Goal: Information Seeking & Learning: Find specific fact

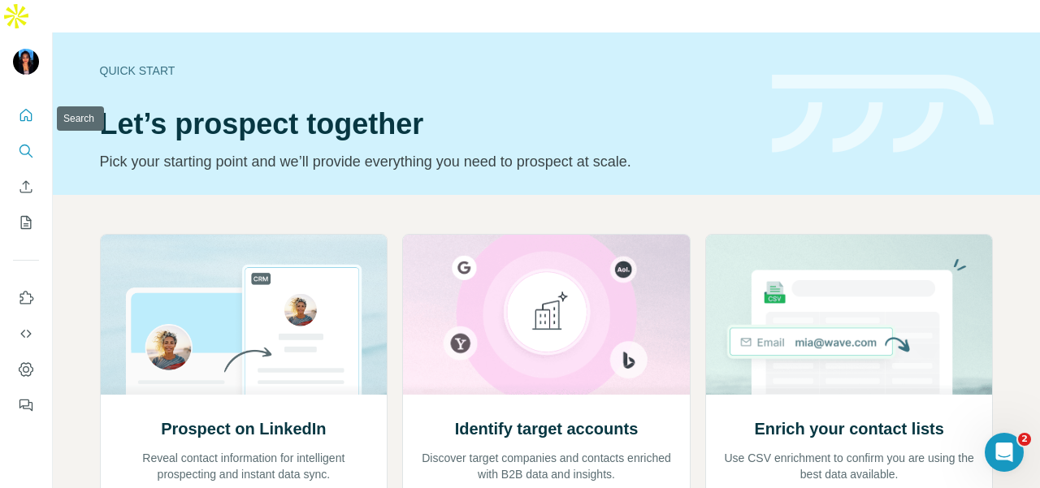
click at [26, 145] on icon "Search" at bounding box center [25, 150] width 11 height 11
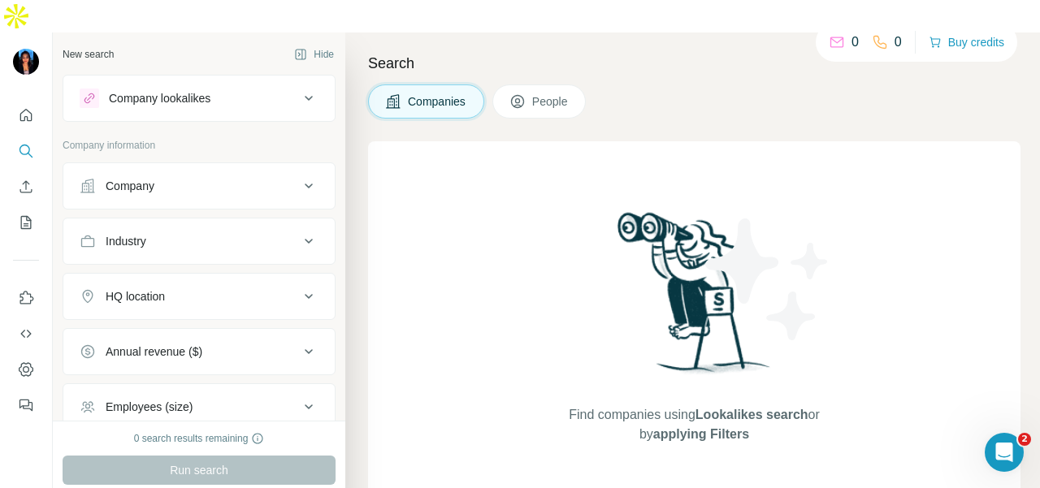
click at [120, 178] on div "Company" at bounding box center [130, 186] width 49 height 16
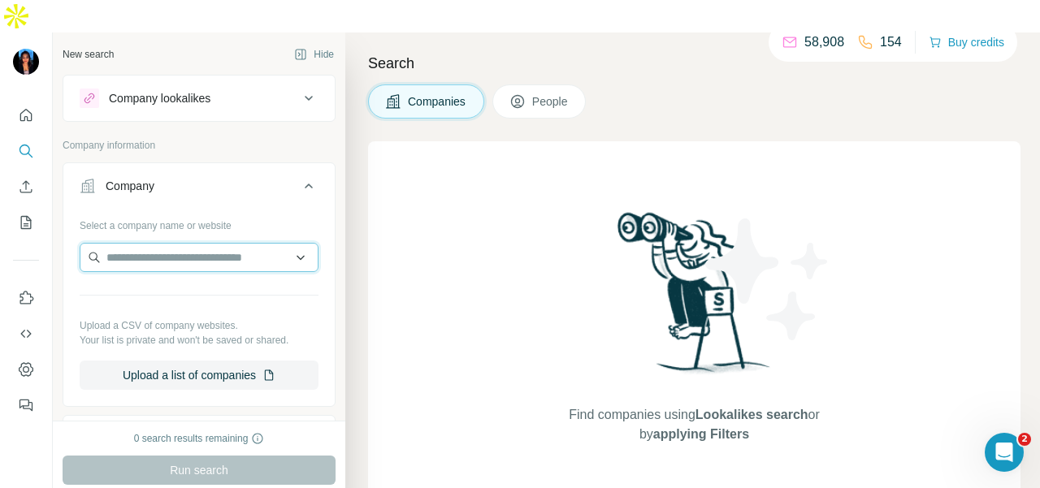
click at [128, 243] on input "text" at bounding box center [199, 257] width 239 height 29
drag, startPoint x: 125, startPoint y: 227, endPoint x: 100, endPoint y: 79, distance: 150.0
click at [98, 138] on div "Company information Company Select a company name or website Upload a CSV of co…" at bounding box center [199, 438] width 273 height 601
click at [106, 89] on div "Company lookalikes" at bounding box center [189, 99] width 219 height 20
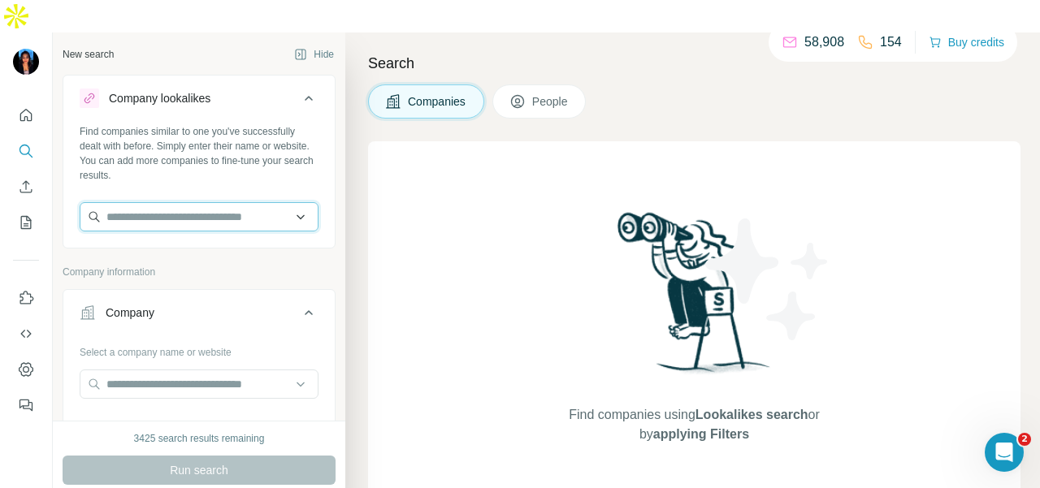
click at [120, 202] on input "text" at bounding box center [199, 216] width 239 height 29
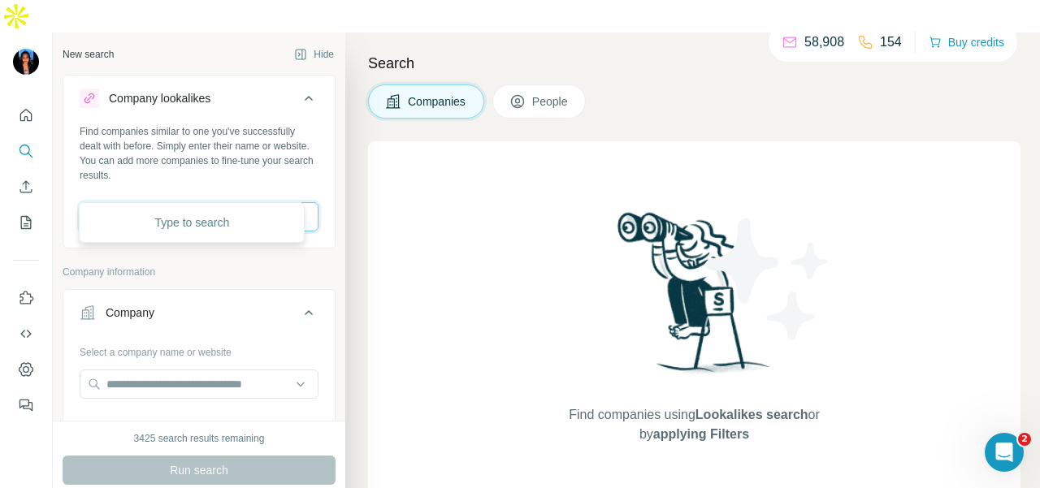
paste input "**********"
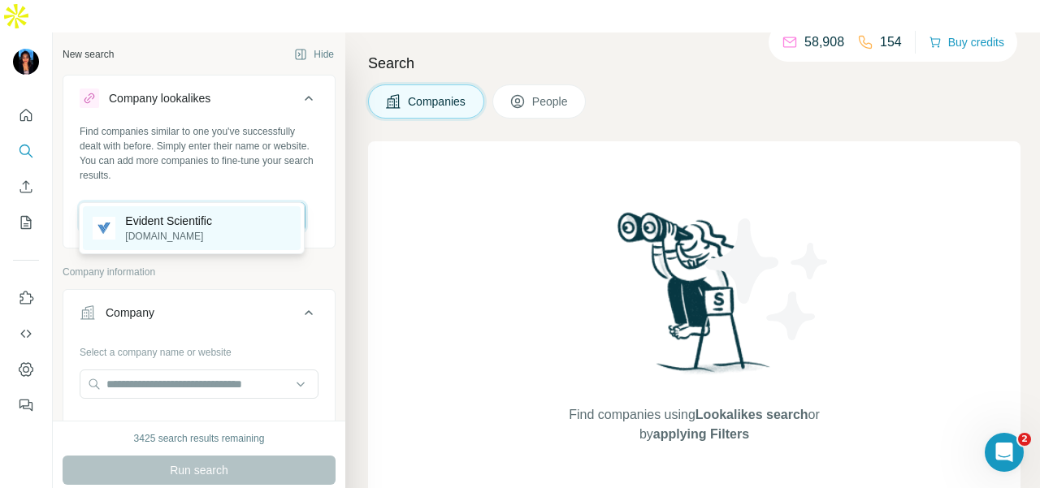
type input "**********"
click at [206, 233] on p "[DOMAIN_NAME]" at bounding box center [168, 236] width 87 height 15
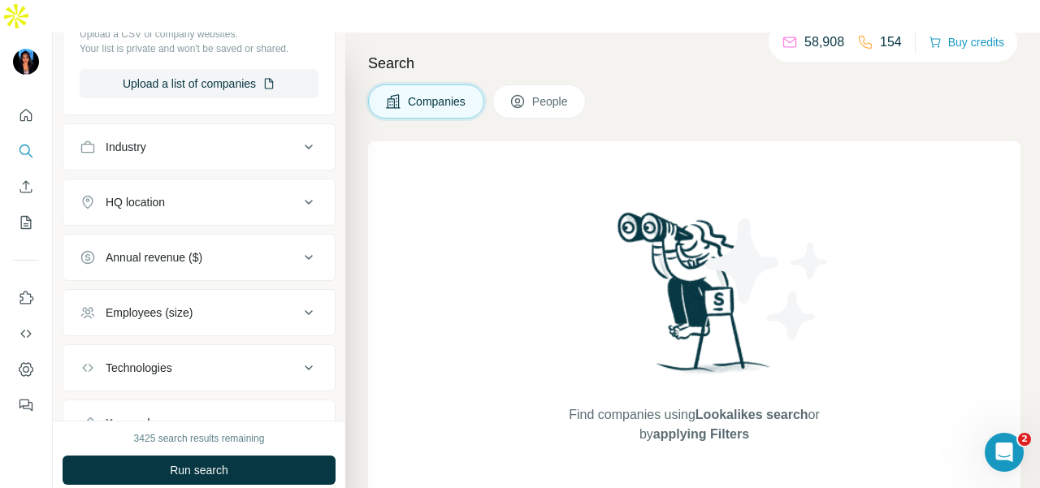
scroll to position [488, 0]
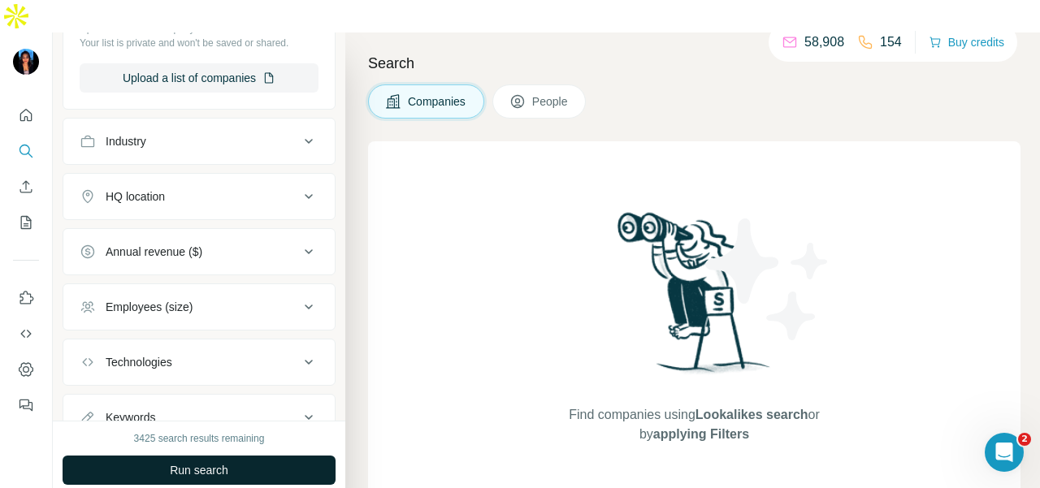
click at [233, 456] on button "Run search" at bounding box center [199, 470] width 273 height 29
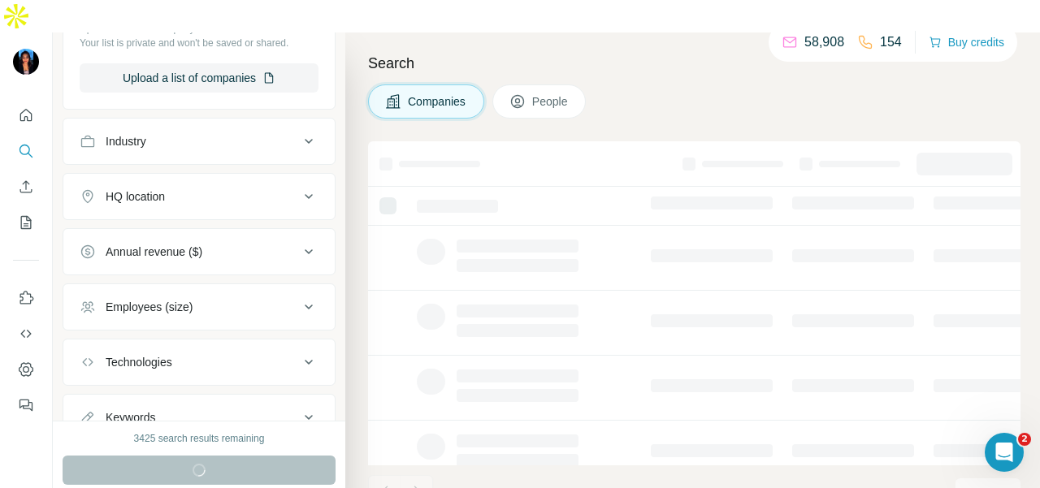
click at [245, 189] on div "HQ location" at bounding box center [189, 197] width 219 height 16
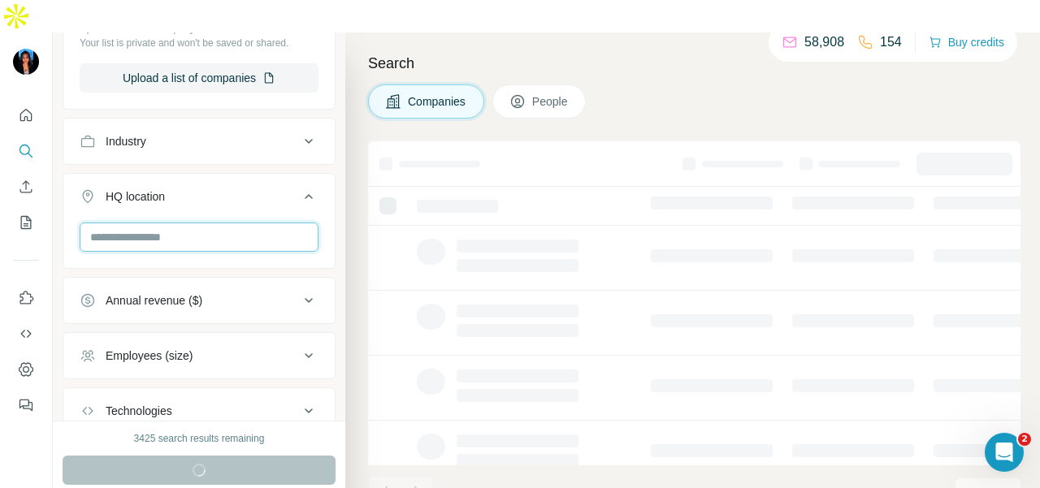
click at [236, 223] on input "text" at bounding box center [199, 237] width 239 height 29
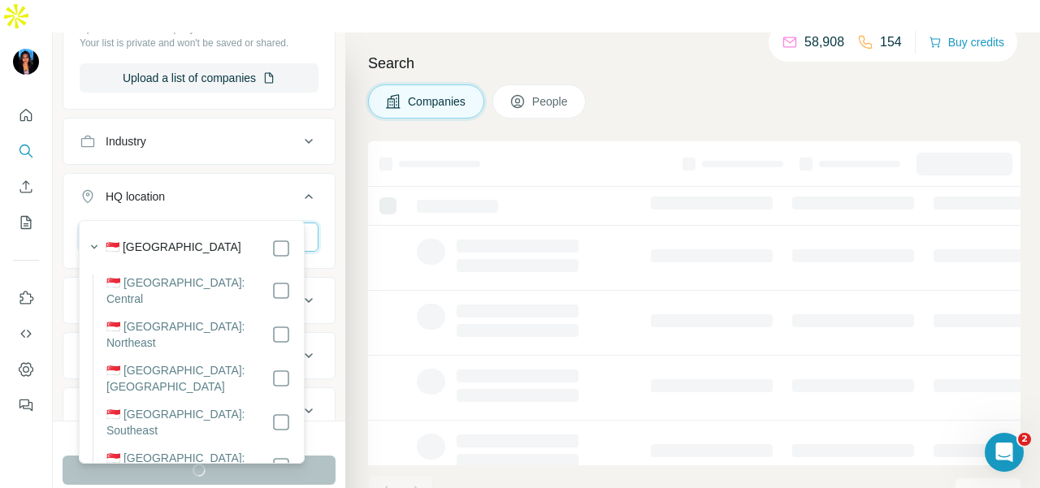
type input "*********"
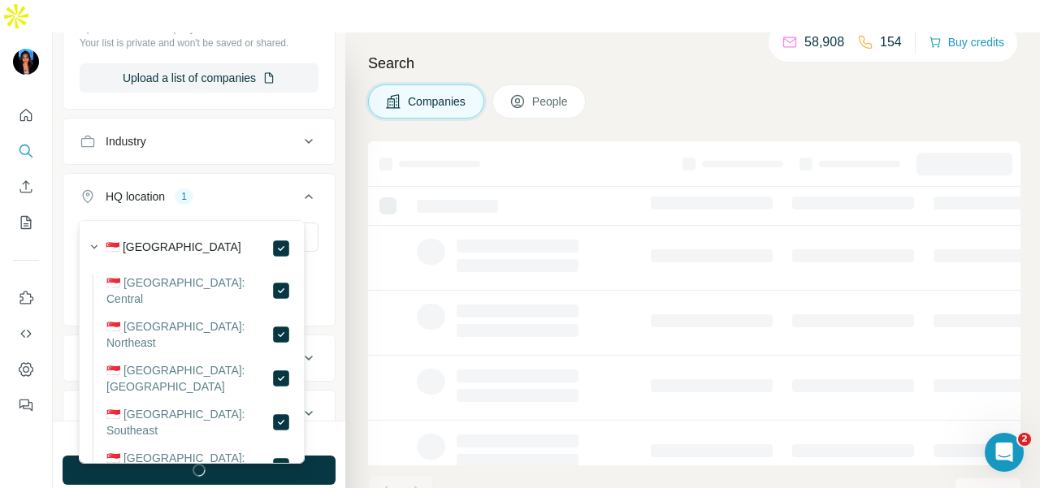
click at [299, 187] on icon at bounding box center [309, 197] width 20 height 20
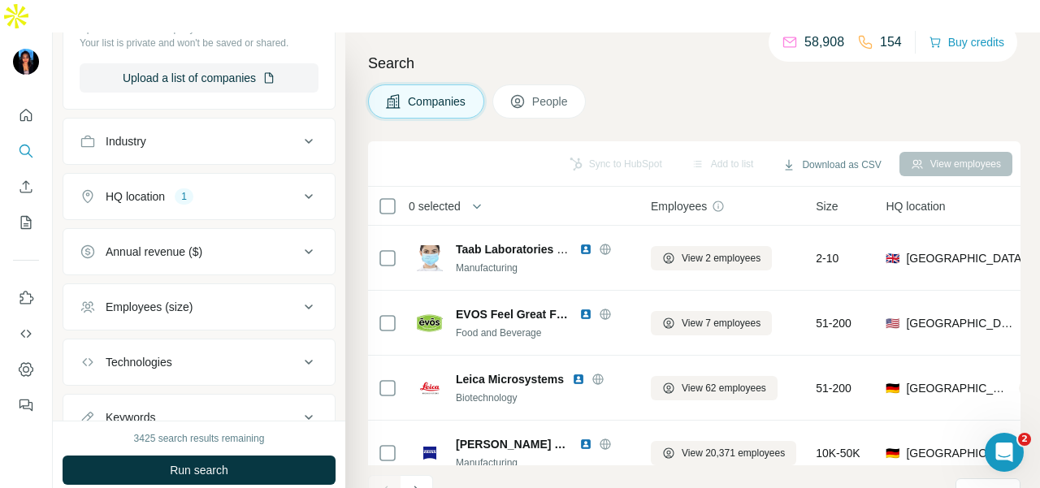
click at [301, 456] on button "Run search" at bounding box center [199, 470] width 273 height 29
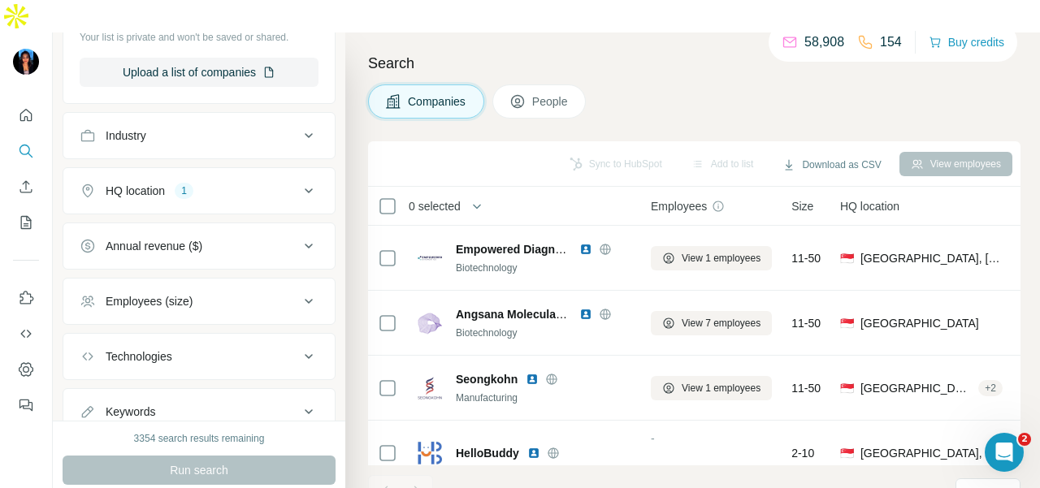
scroll to position [548, 0]
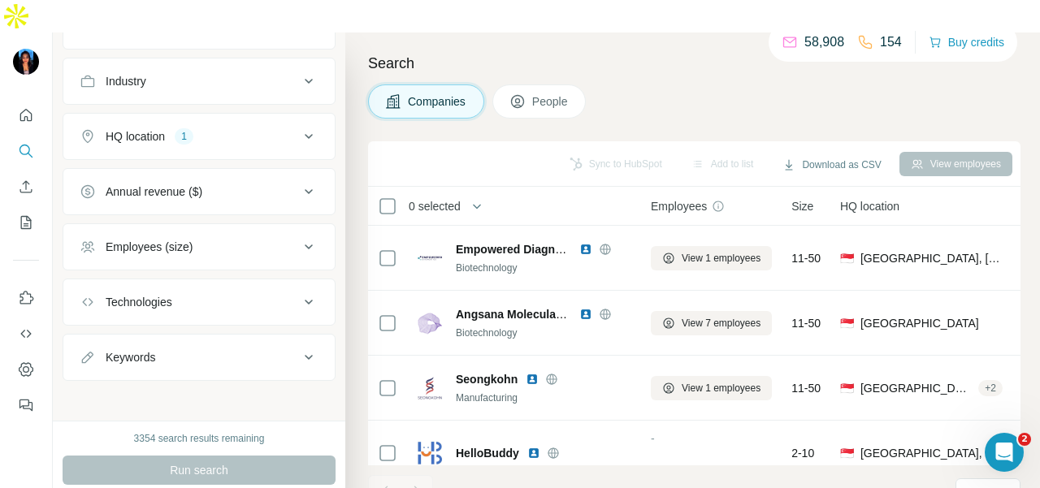
click at [537, 93] on span "People" at bounding box center [550, 101] width 37 height 16
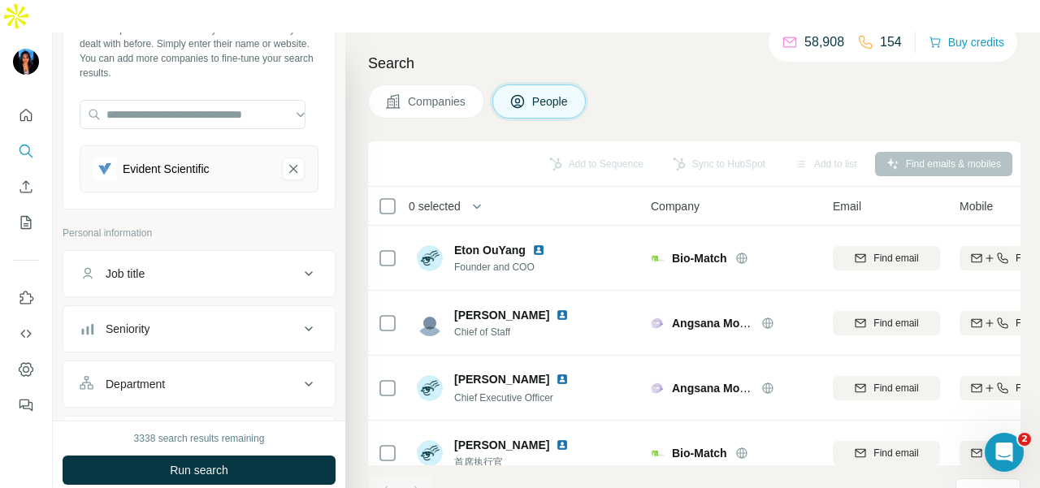
scroll to position [184, 0]
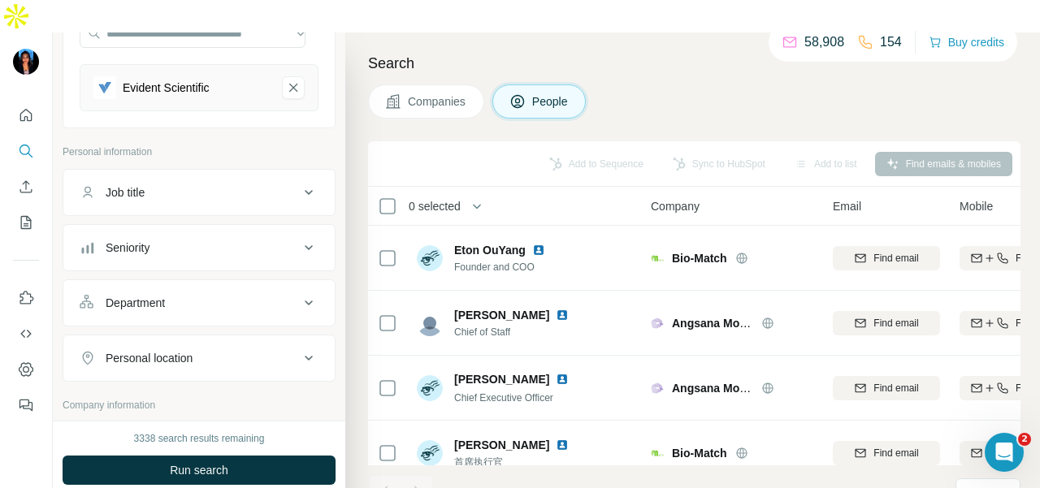
click at [218, 284] on button "Department" at bounding box center [198, 303] width 271 height 39
click at [220, 335] on input at bounding box center [190, 344] width 201 height 18
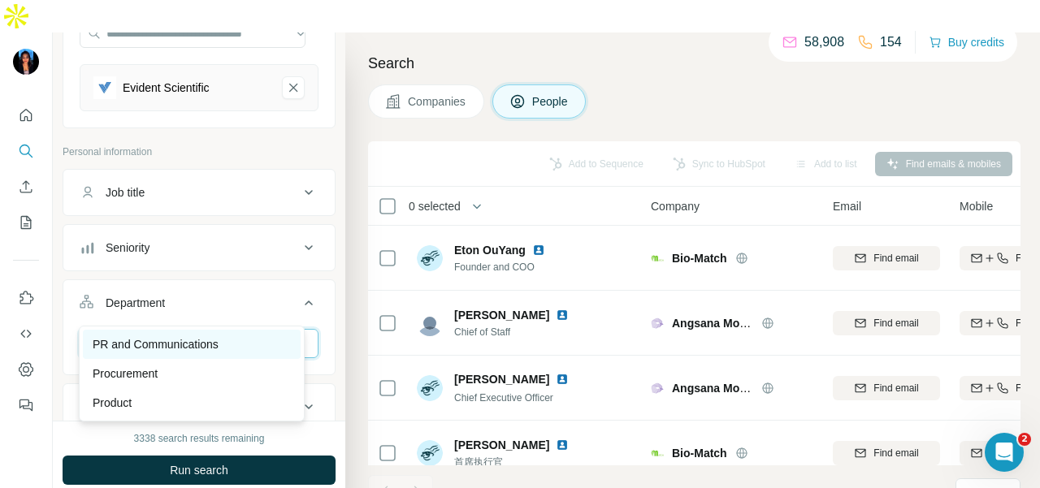
type input "**"
click at [215, 334] on div "PR and Communications" at bounding box center [192, 344] width 218 height 29
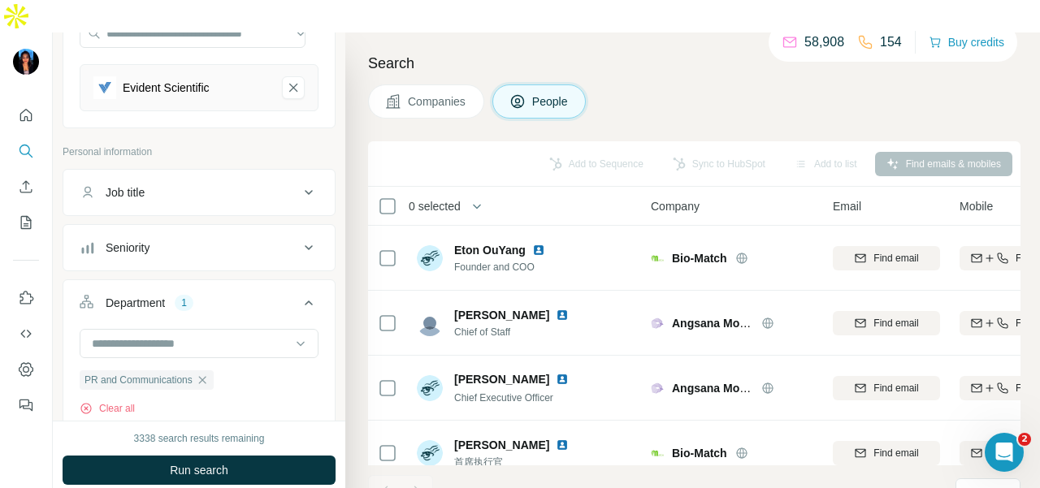
click at [257, 456] on button "Run search" at bounding box center [199, 470] width 273 height 29
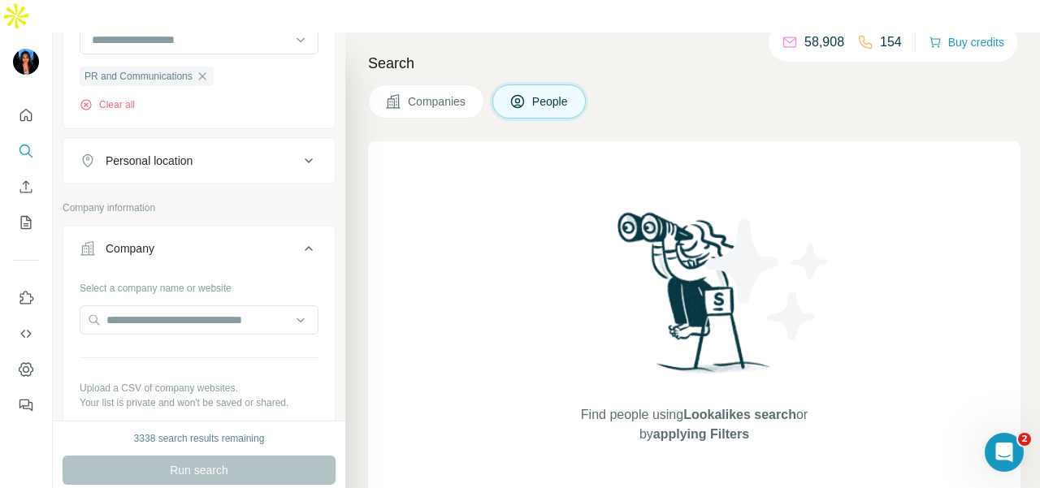
scroll to position [894, 0]
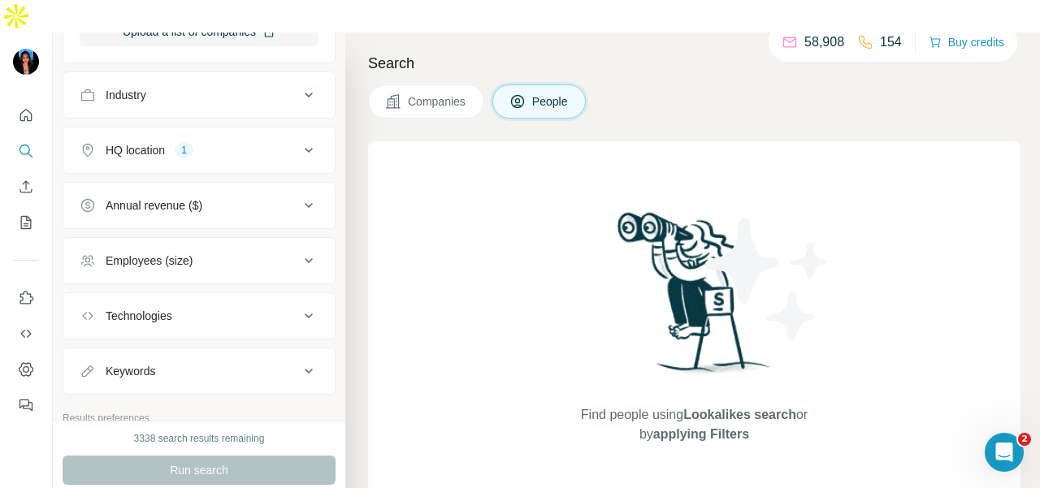
click at [246, 142] on div "HQ location 1" at bounding box center [189, 150] width 219 height 16
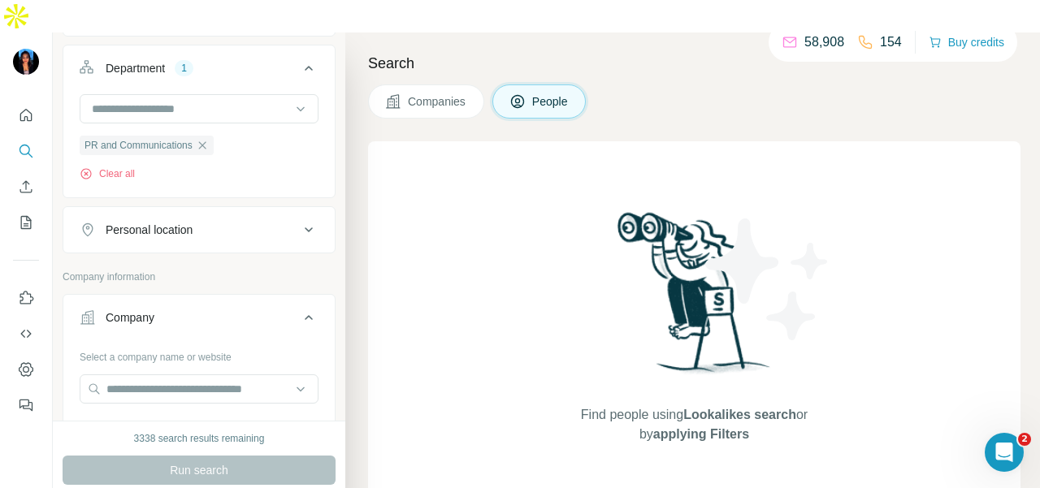
scroll to position [325, 0]
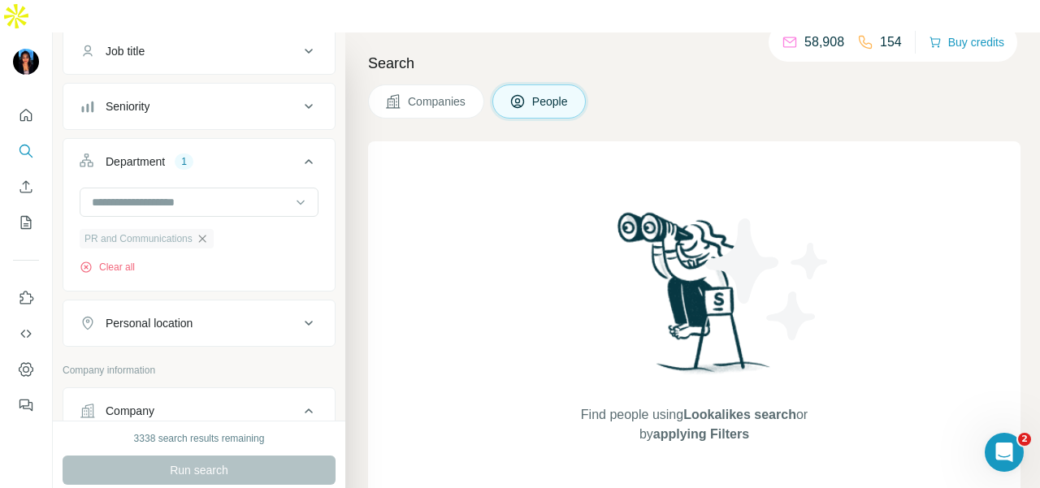
click at [204, 232] on icon "button" at bounding box center [202, 238] width 13 height 13
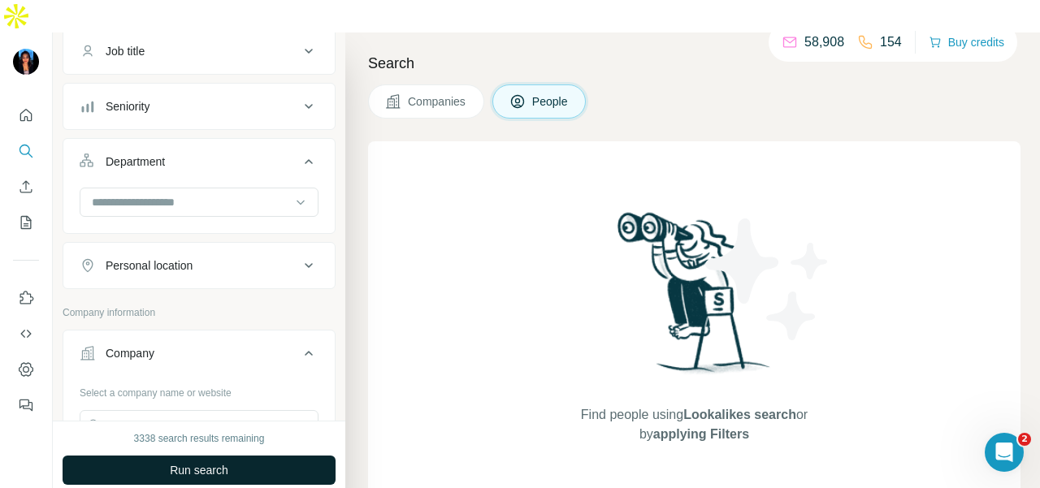
click at [274, 456] on button "Run search" at bounding box center [199, 470] width 273 height 29
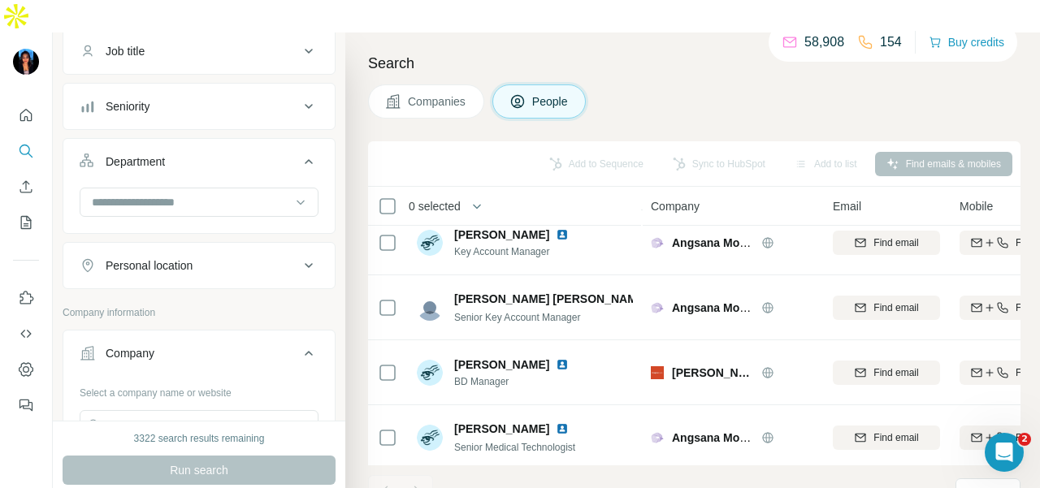
scroll to position [488, 0]
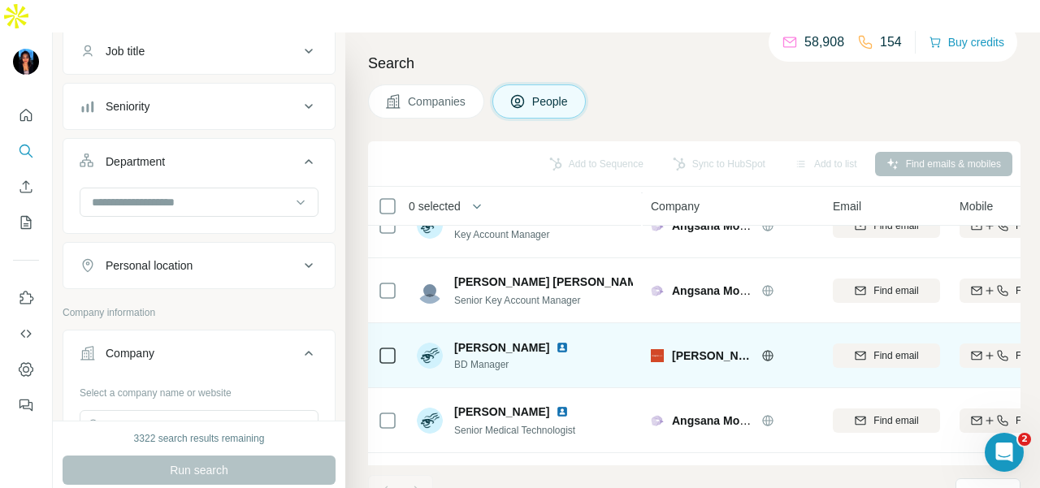
click at [770, 349] on div at bounding box center [787, 355] width 52 height 13
click at [762, 355] on icon at bounding box center [767, 355] width 11 height 1
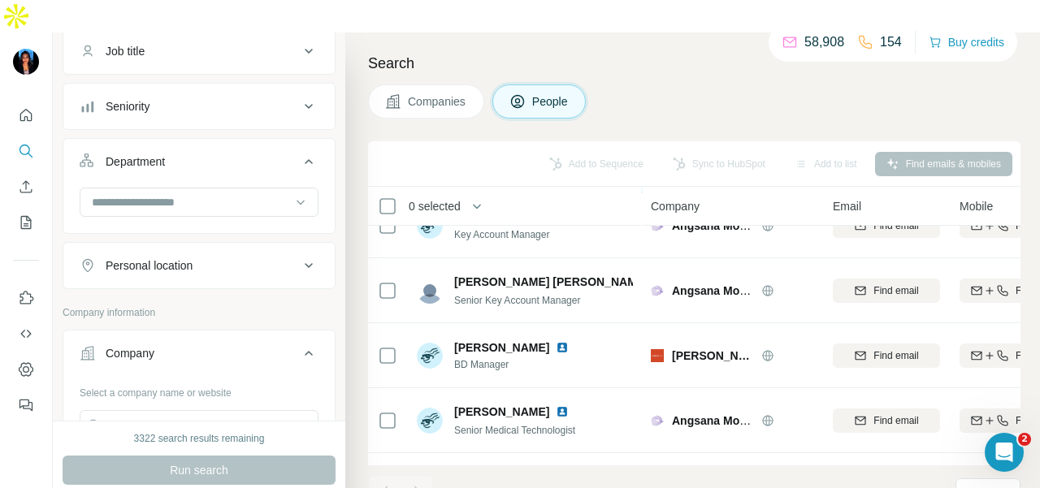
scroll to position [325, 0]
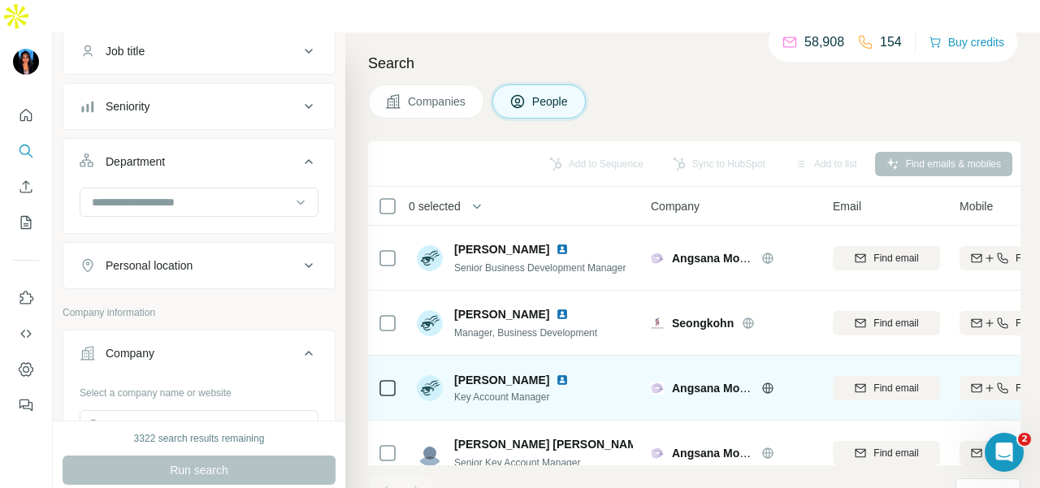
click at [767, 382] on icon at bounding box center [767, 388] width 13 height 13
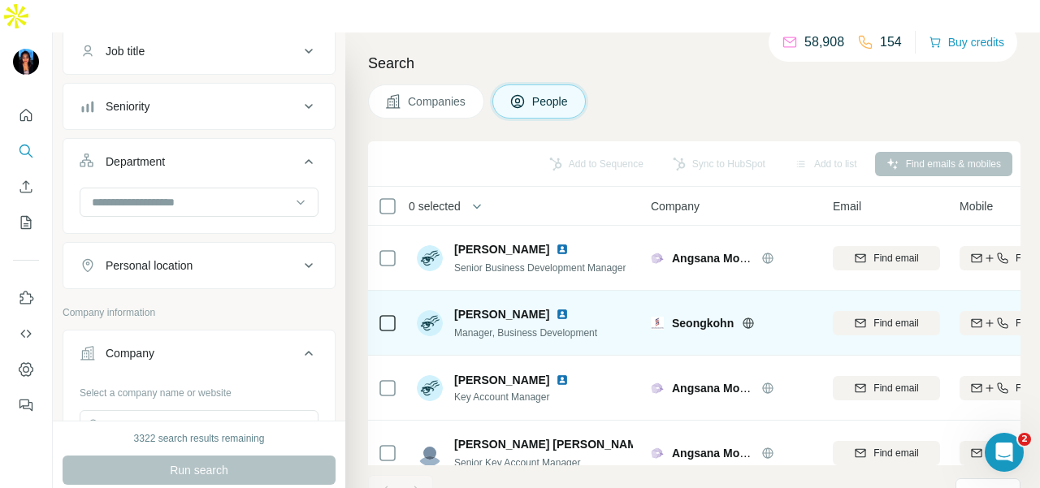
click at [751, 317] on icon at bounding box center [748, 323] width 13 height 13
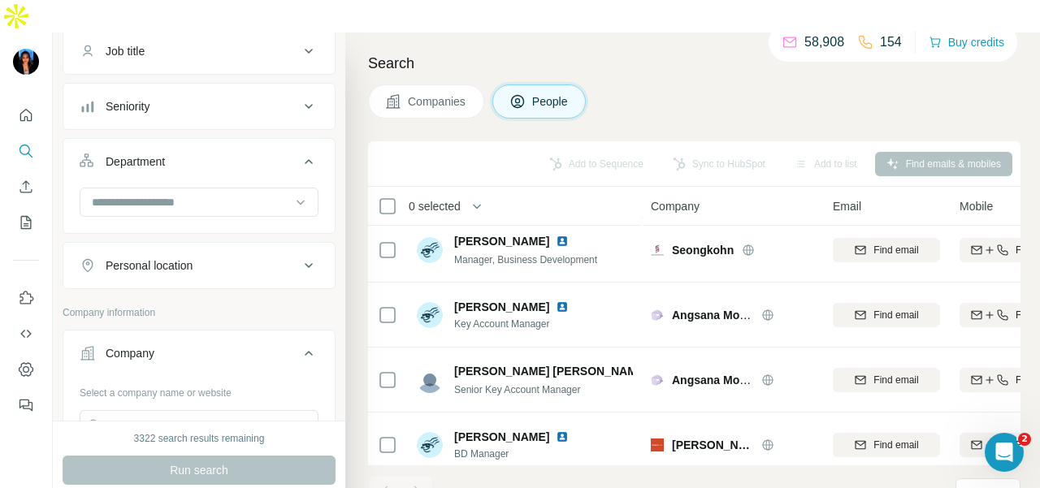
scroll to position [0, 0]
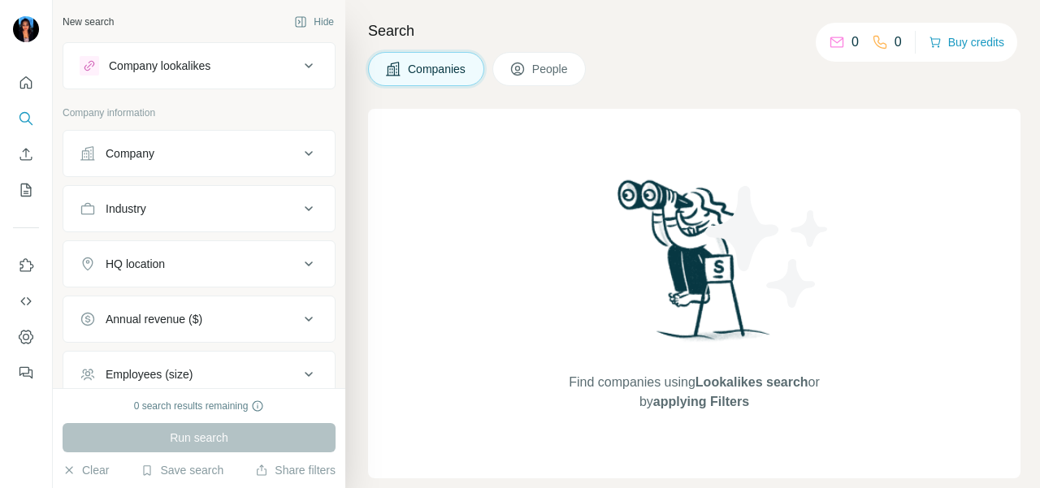
click at [132, 159] on div "Company" at bounding box center [130, 153] width 49 height 16
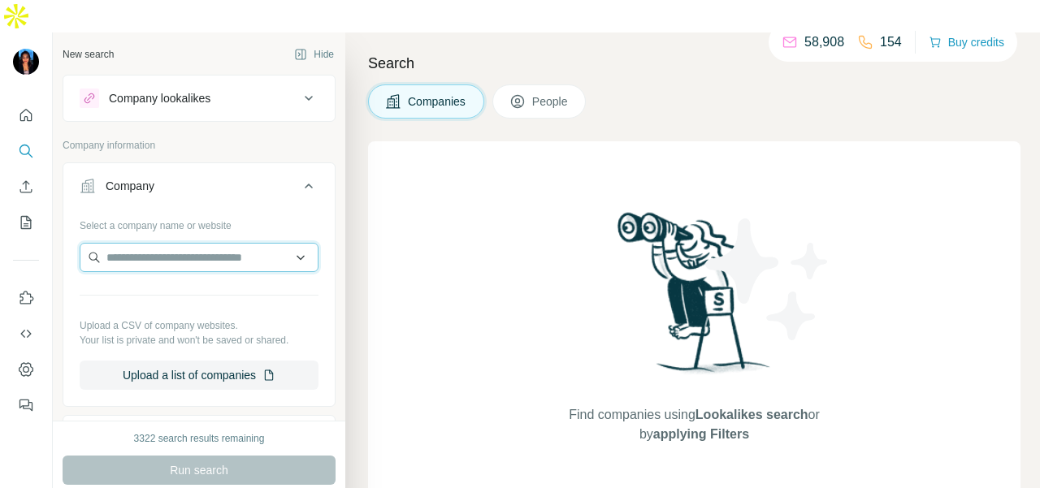
click at [129, 243] on input "text" at bounding box center [199, 257] width 239 height 29
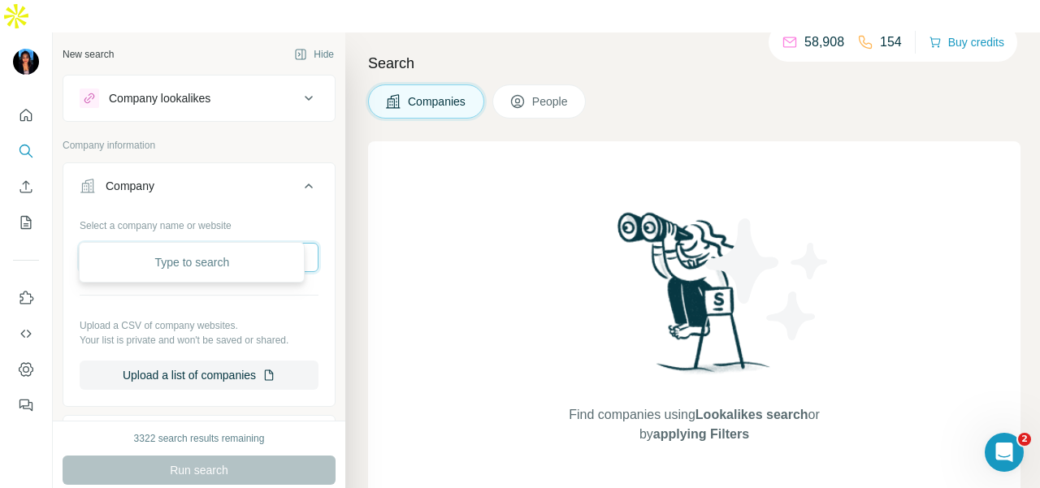
paste input "**********"
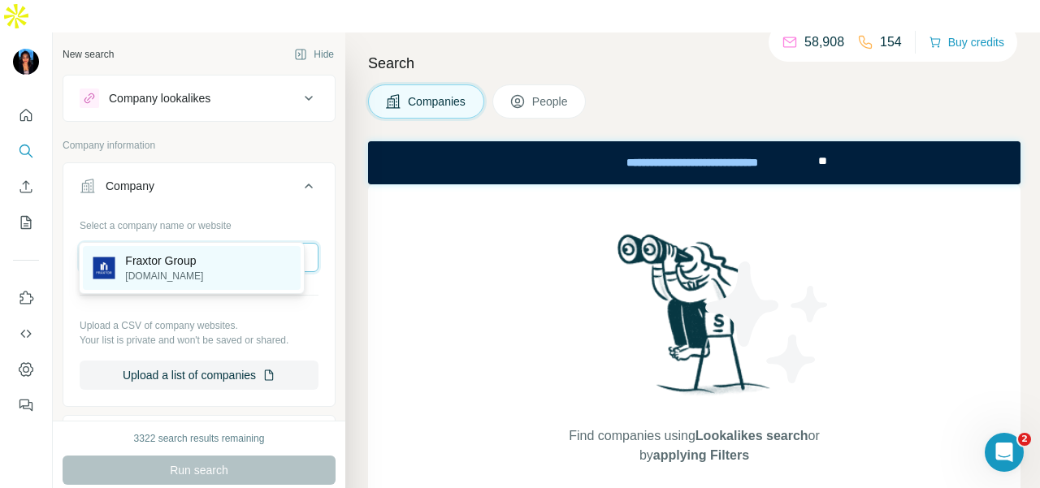
type input "**********"
click at [214, 271] on div "Fraxtor Group fraxtor.com" at bounding box center [192, 268] width 218 height 44
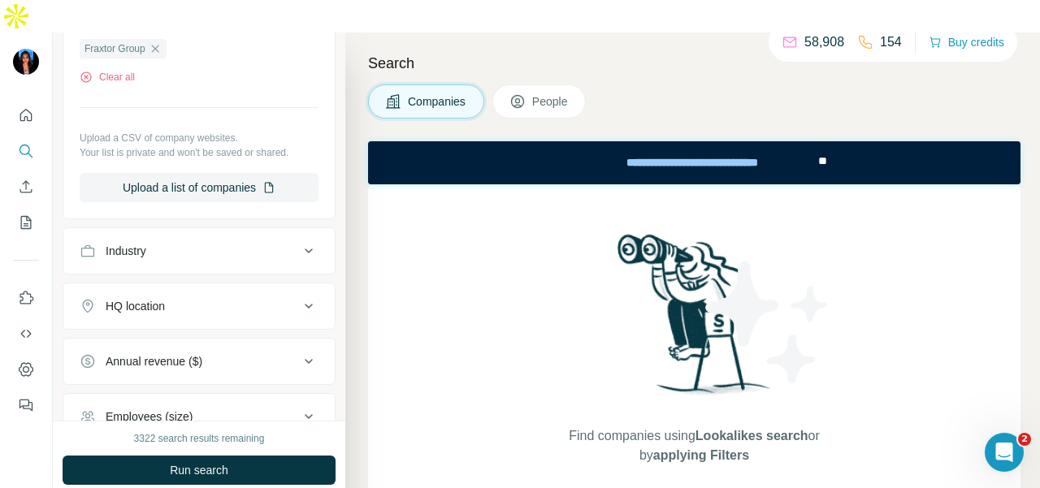
scroll to position [406, 0]
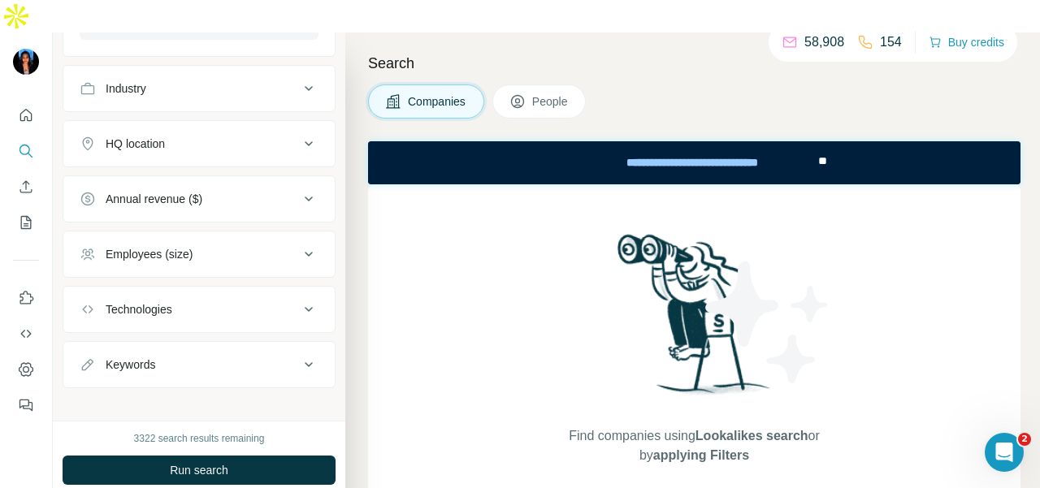
click at [536, 93] on span "People" at bounding box center [550, 101] width 37 height 16
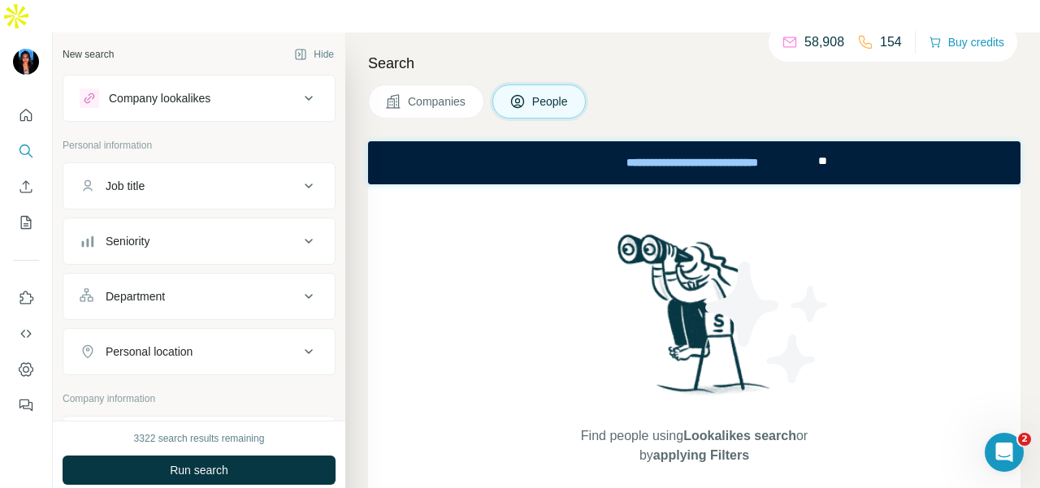
drag, startPoint x: 270, startPoint y: 252, endPoint x: 257, endPoint y: 283, distance: 33.5
click at [270, 277] on button "Department" at bounding box center [198, 296] width 271 height 39
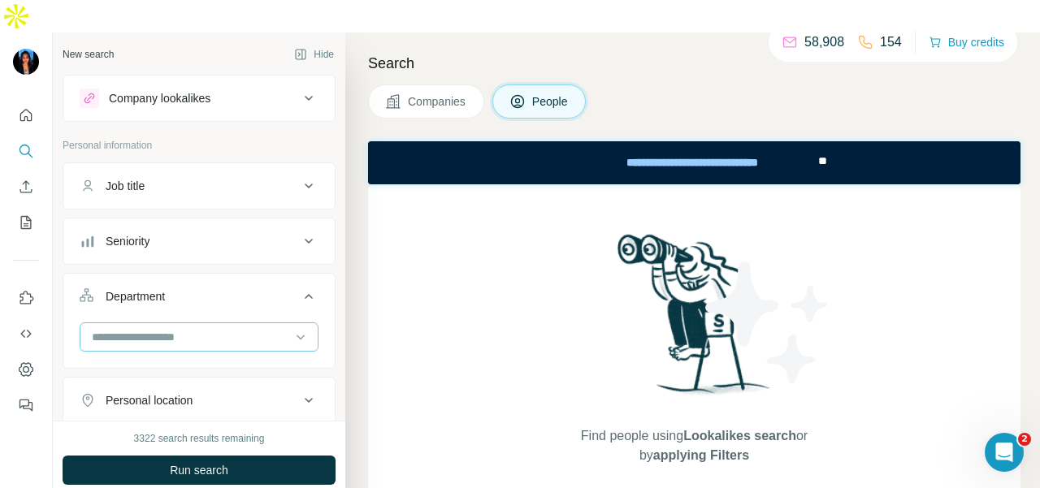
click at [252, 328] on input at bounding box center [190, 337] width 201 height 18
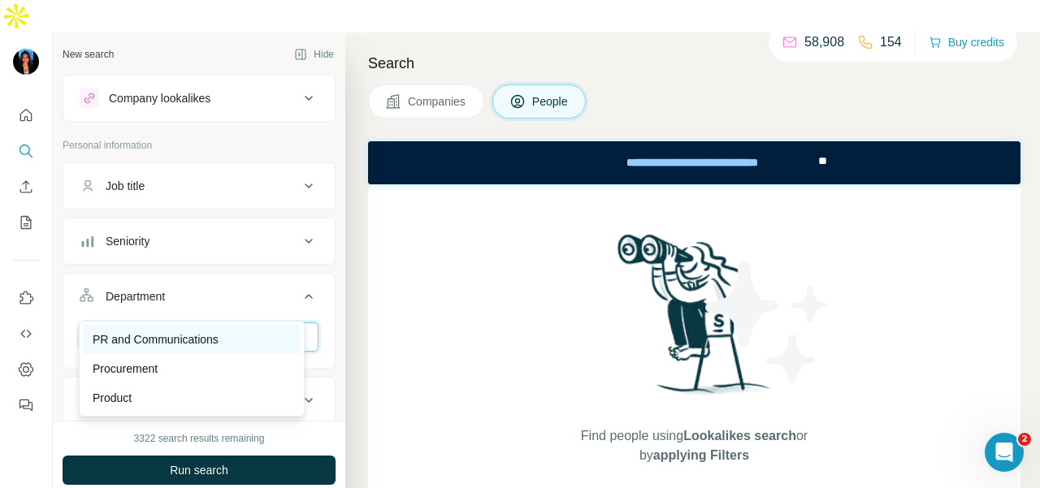
type input "**"
click at [139, 340] on p "PR and Communications" at bounding box center [156, 340] width 126 height 16
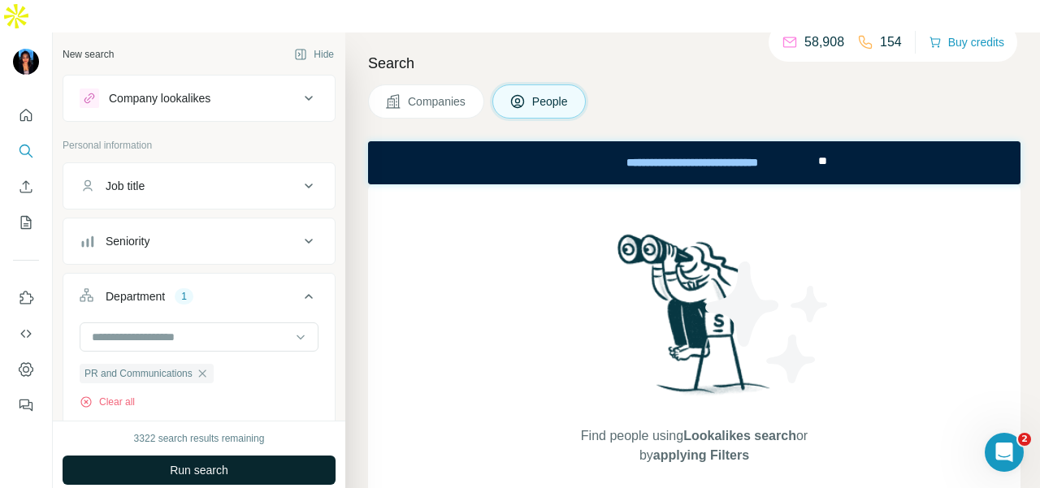
click at [237, 456] on button "Run search" at bounding box center [199, 470] width 273 height 29
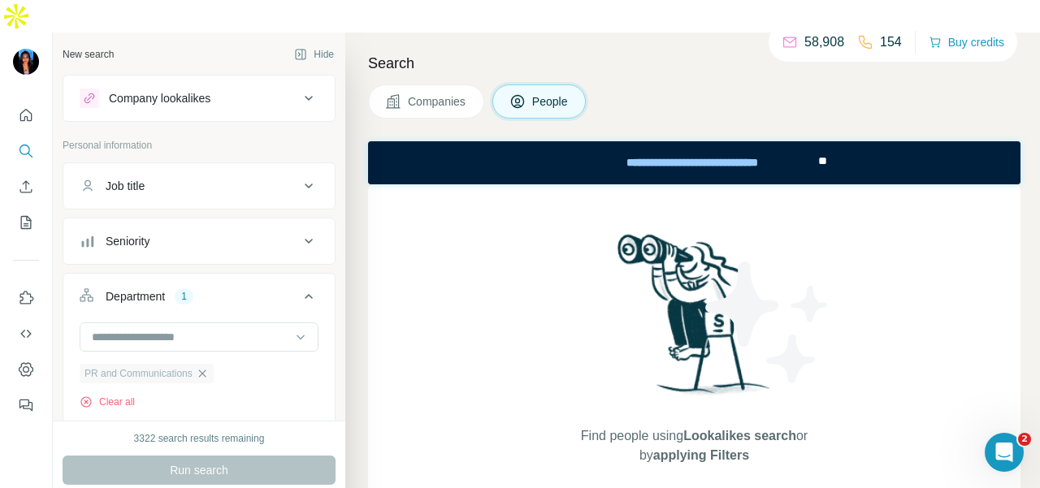
click at [203, 367] on icon "button" at bounding box center [202, 373] width 13 height 13
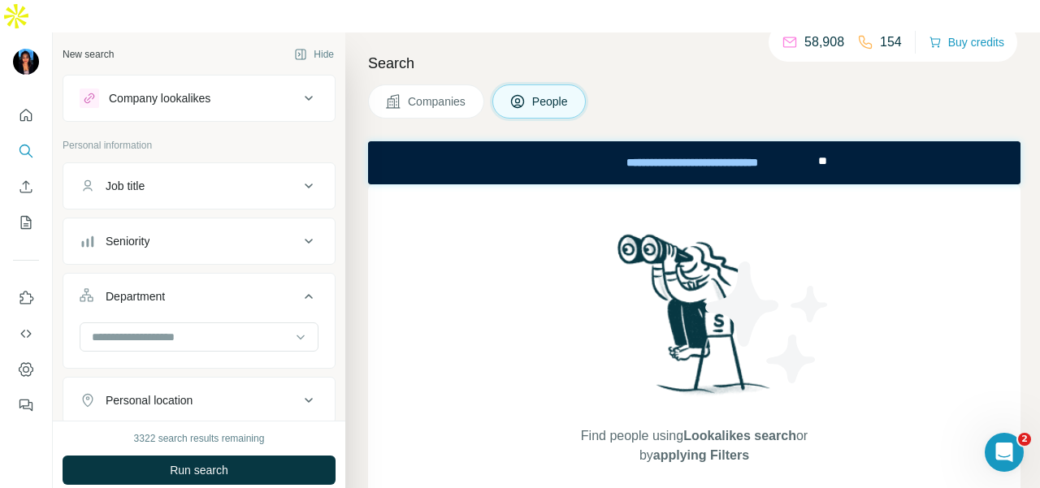
click at [223, 462] on span "Run search" at bounding box center [199, 470] width 59 height 16
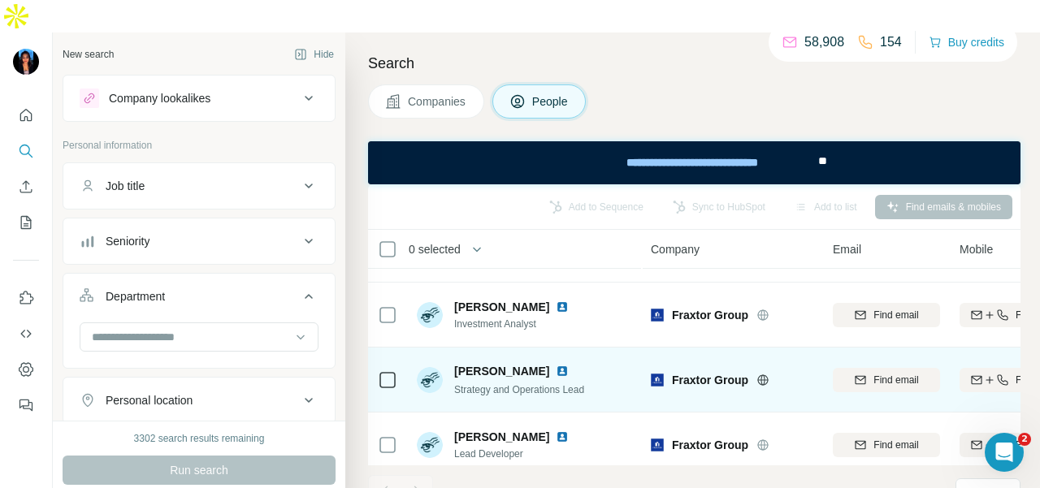
scroll to position [1108, 0]
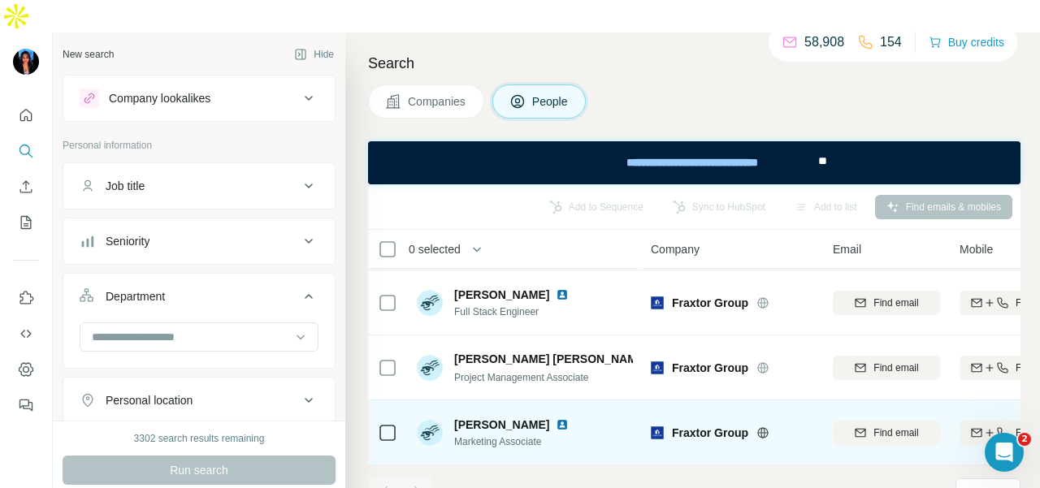
click at [556, 419] on img at bounding box center [562, 425] width 13 height 13
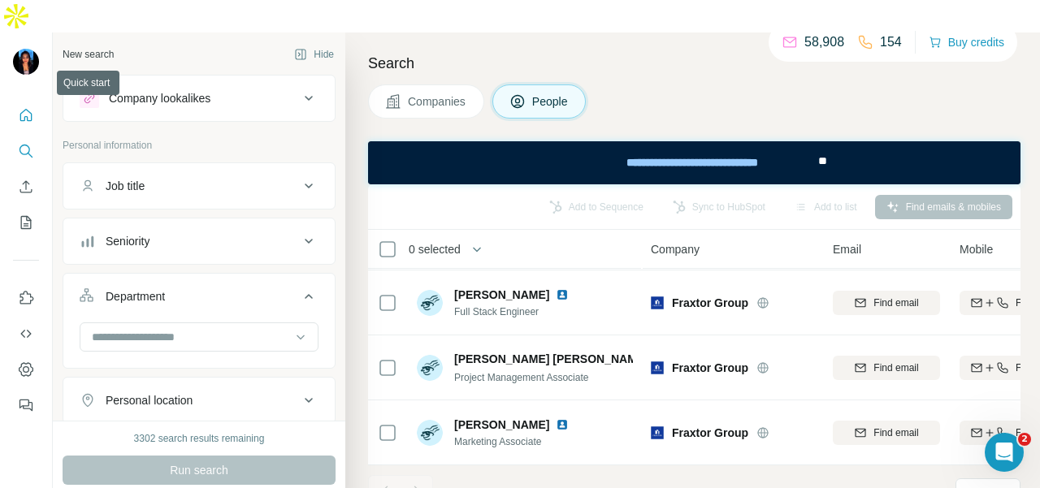
click at [24, 109] on icon "Quick start" at bounding box center [26, 115] width 12 height 12
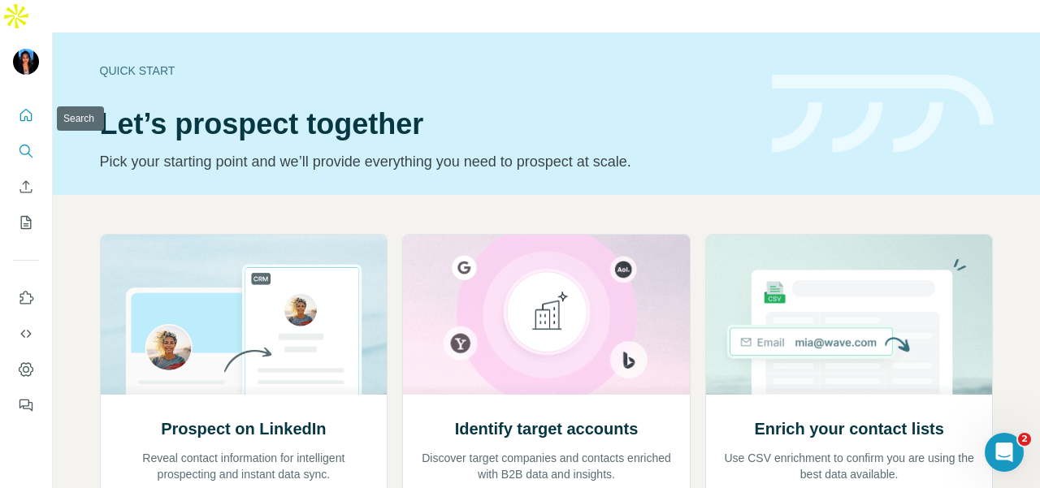
click at [24, 145] on icon "Search" at bounding box center [25, 150] width 11 height 11
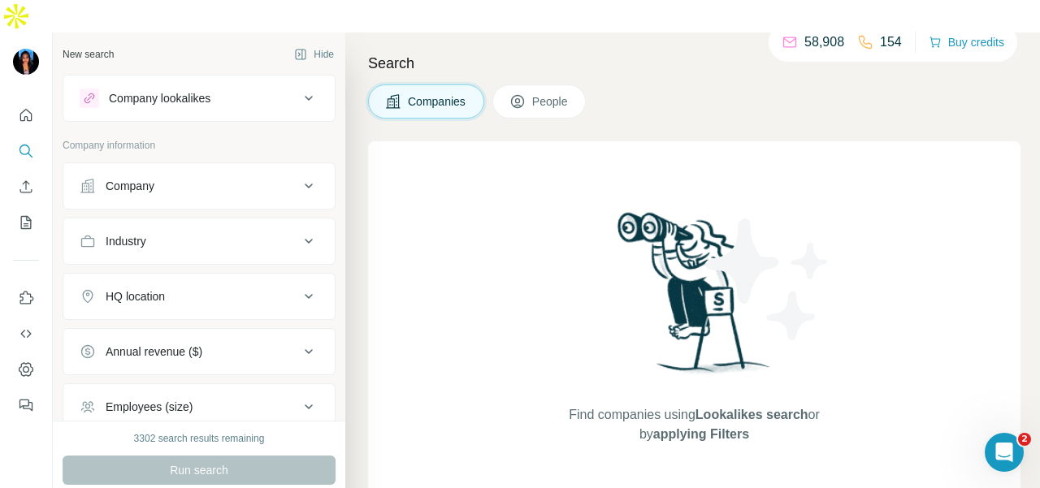
drag, startPoint x: 84, startPoint y: 141, endPoint x: 91, endPoint y: 177, distance: 37.3
click at [85, 167] on button "Company" at bounding box center [198, 186] width 271 height 39
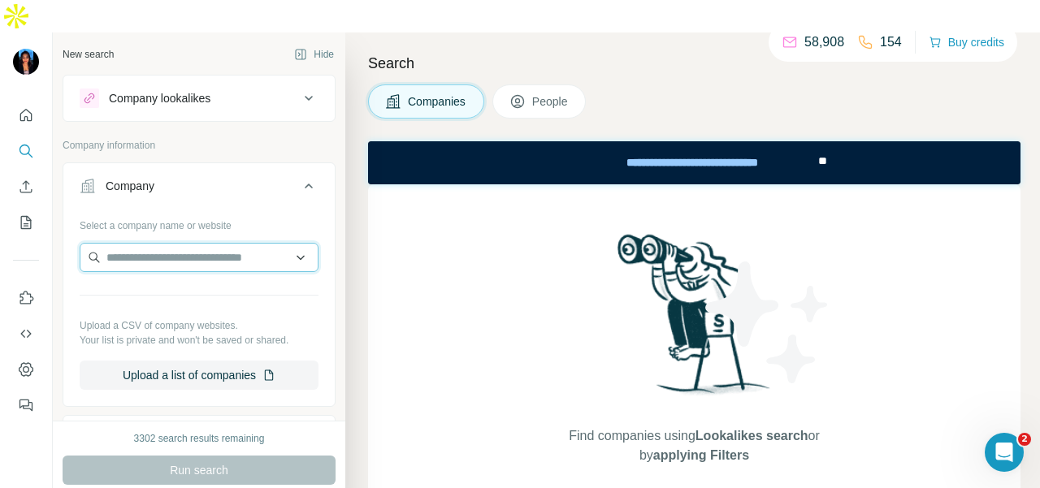
paste input "**********"
click at [249, 243] on input "**********" at bounding box center [193, 257] width 226 height 29
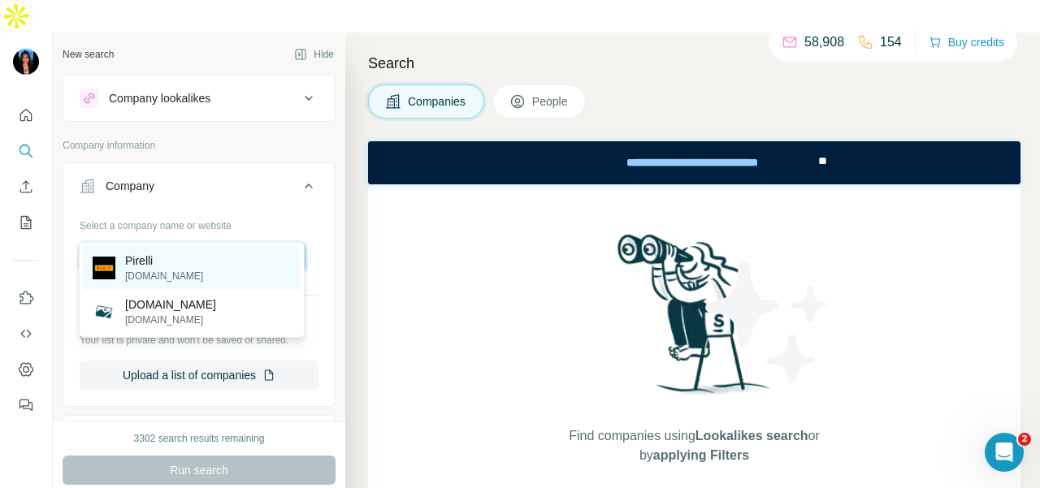
type input "**********"
click at [237, 262] on div "Pirelli pirelli.com" at bounding box center [192, 268] width 218 height 44
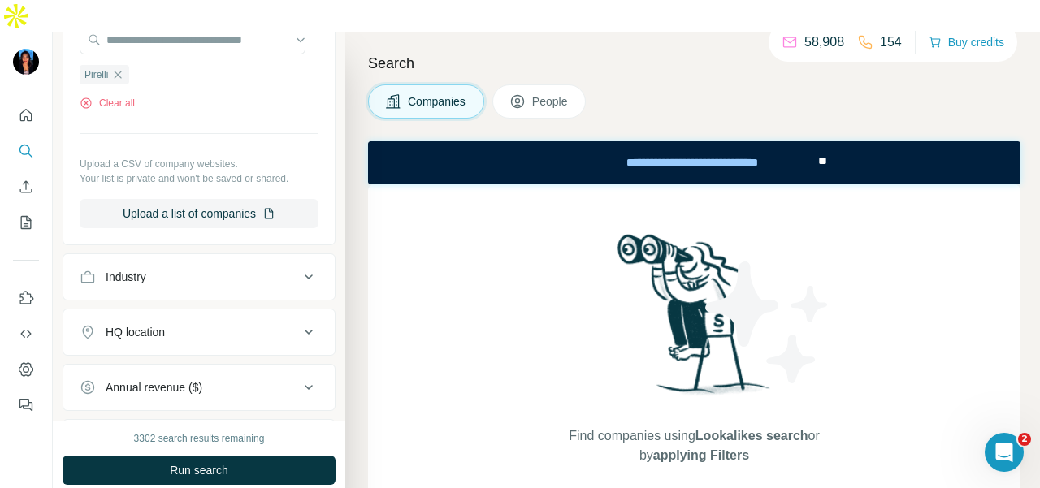
scroll to position [244, 0]
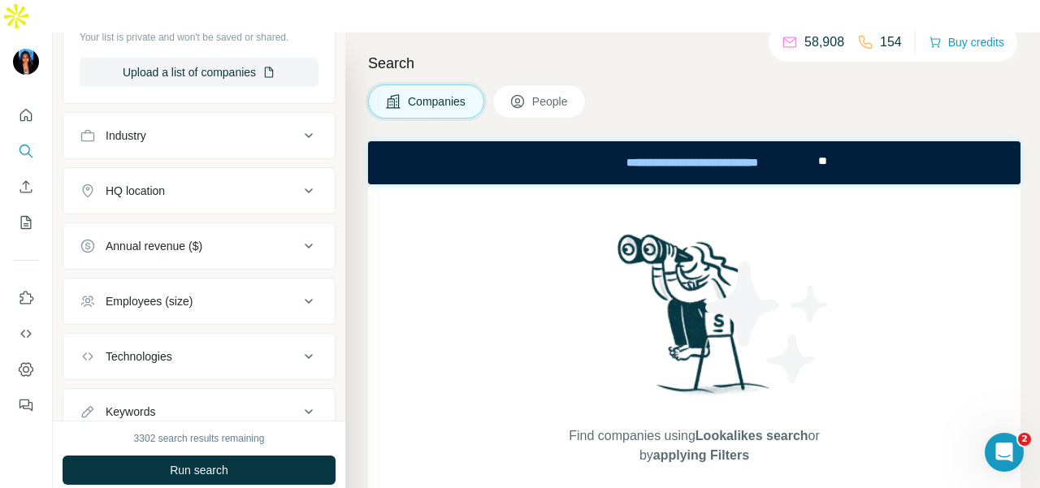
scroll to position [406, 0]
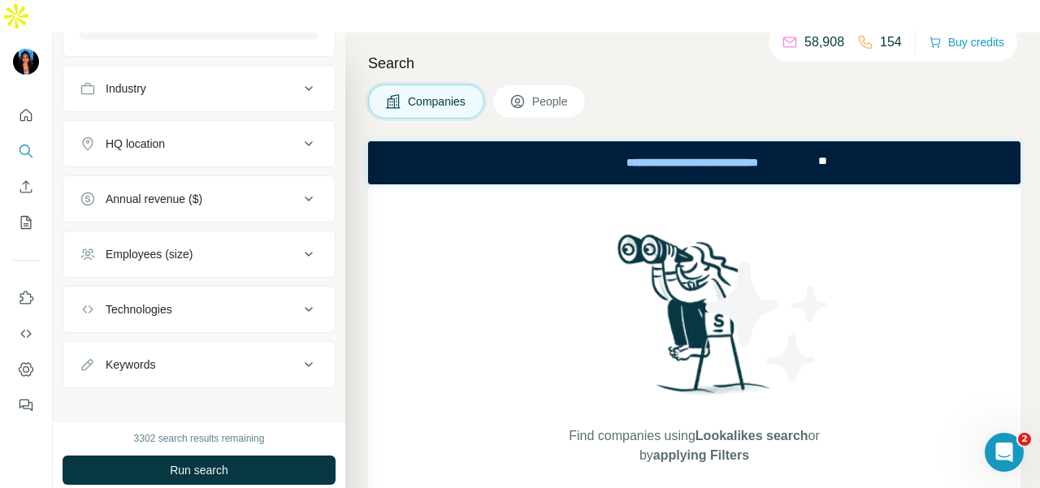
click at [560, 85] on button "People" at bounding box center [539, 102] width 94 height 34
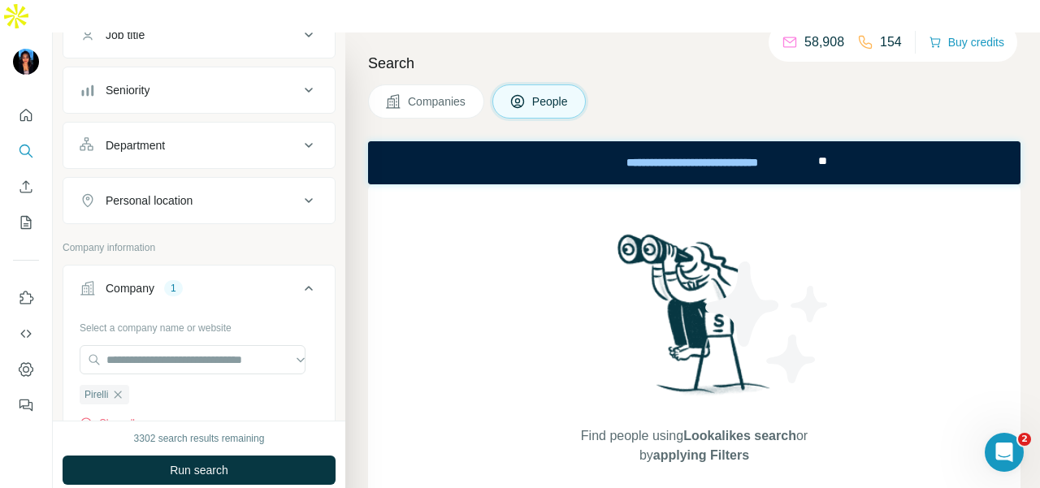
scroll to position [81, 0]
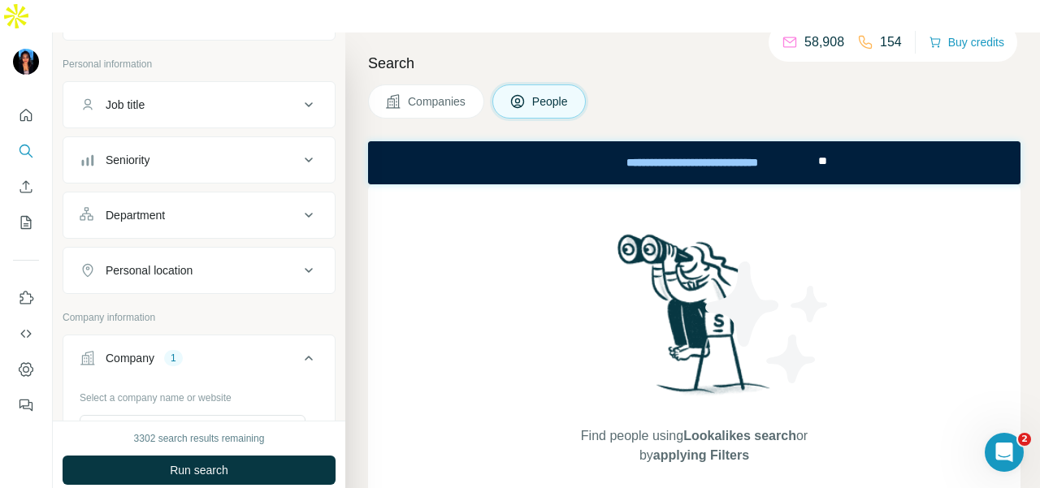
click at [205, 207] on div "Department" at bounding box center [189, 215] width 219 height 16
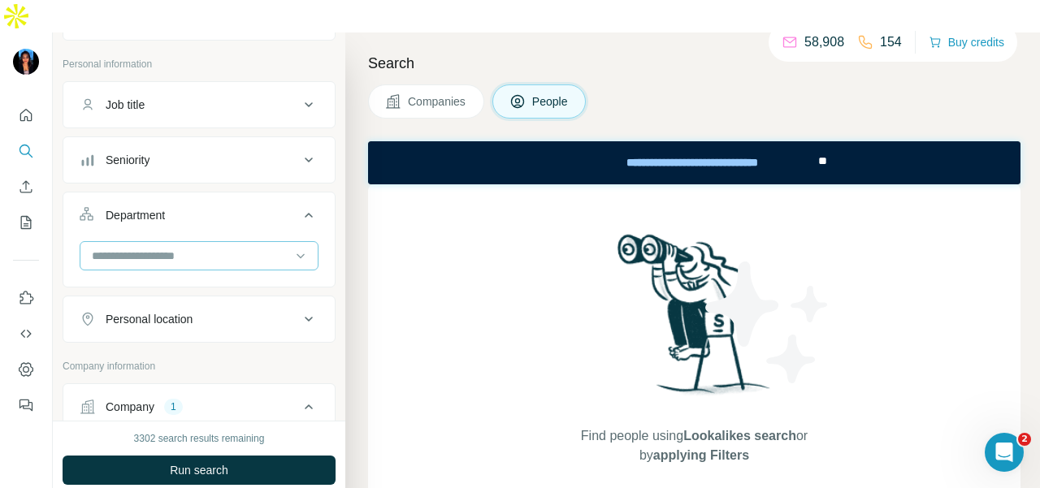
click at [205, 242] on div at bounding box center [190, 256] width 201 height 28
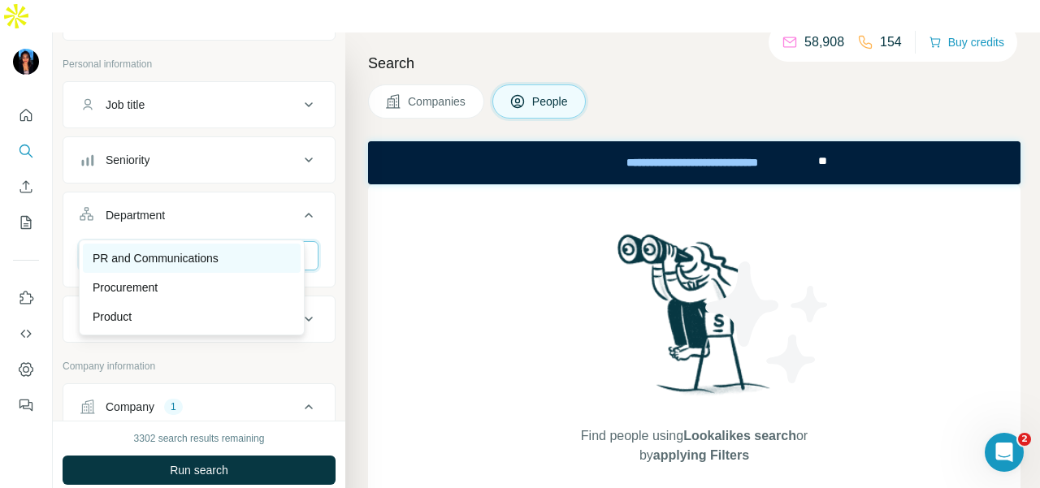
type input "***"
click at [194, 254] on p "PR and Communications" at bounding box center [156, 258] width 126 height 16
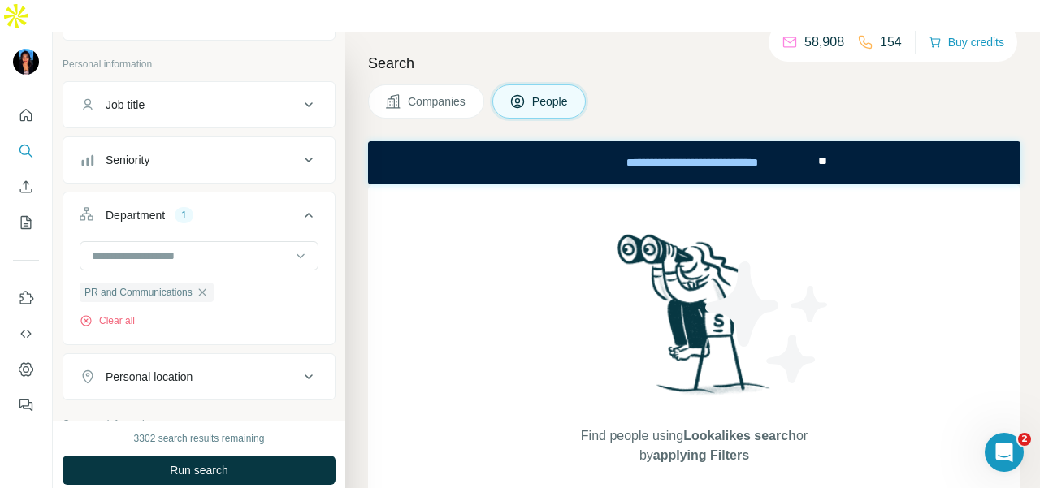
click at [228, 462] on span "Run search" at bounding box center [199, 470] width 59 height 16
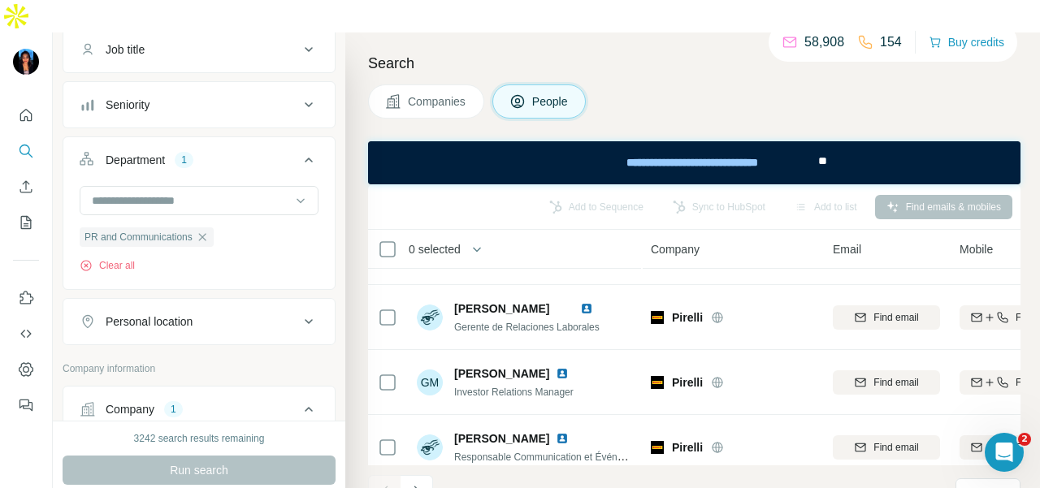
scroll to position [163, 0]
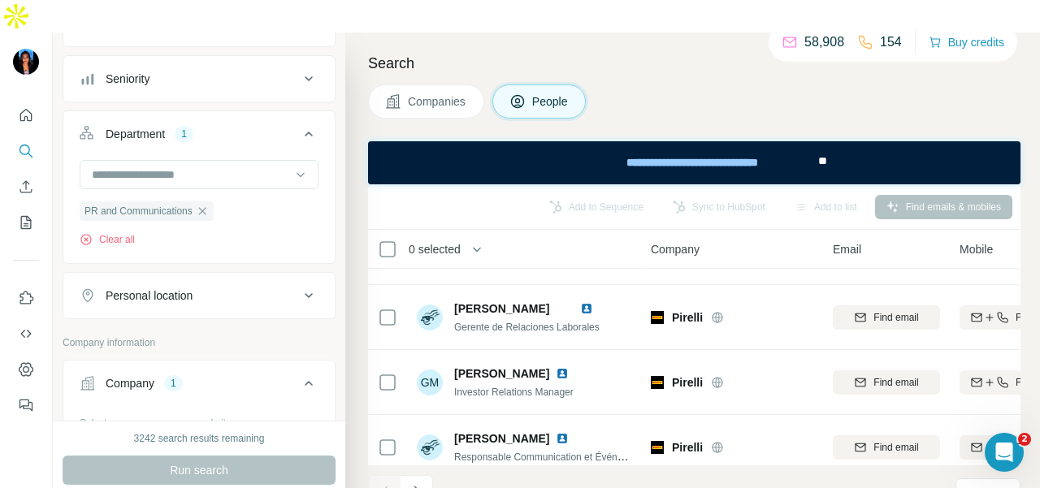
click at [262, 276] on button "Personal location" at bounding box center [198, 295] width 271 height 39
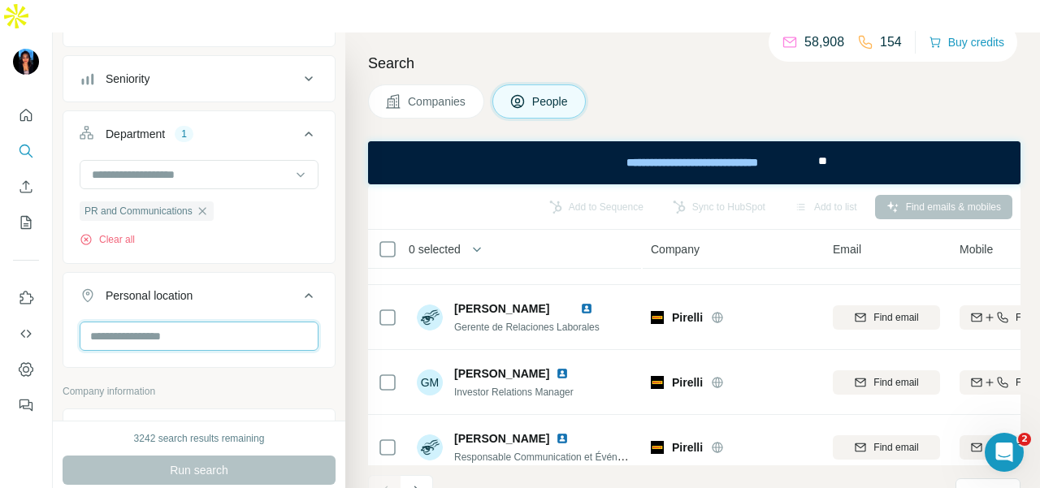
click at [228, 322] on input "text" at bounding box center [199, 336] width 239 height 29
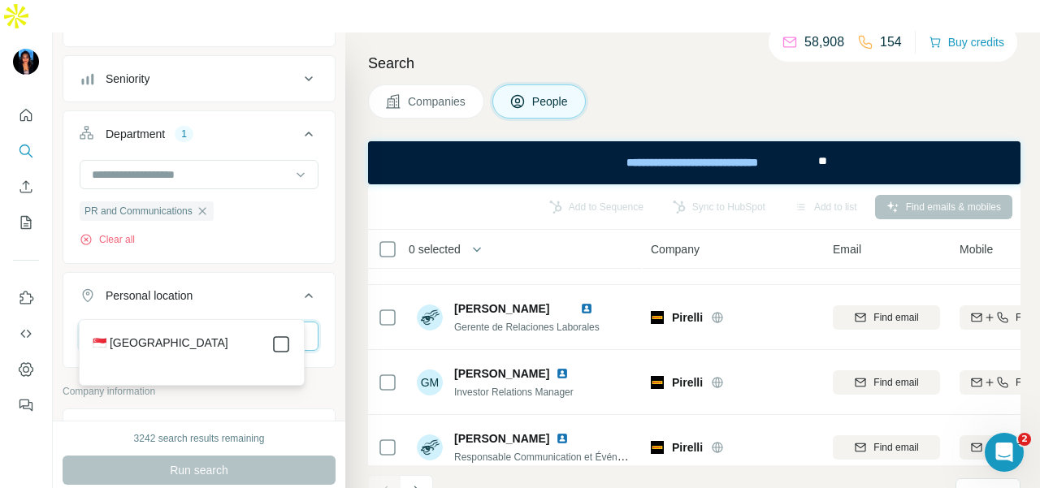
type input "*********"
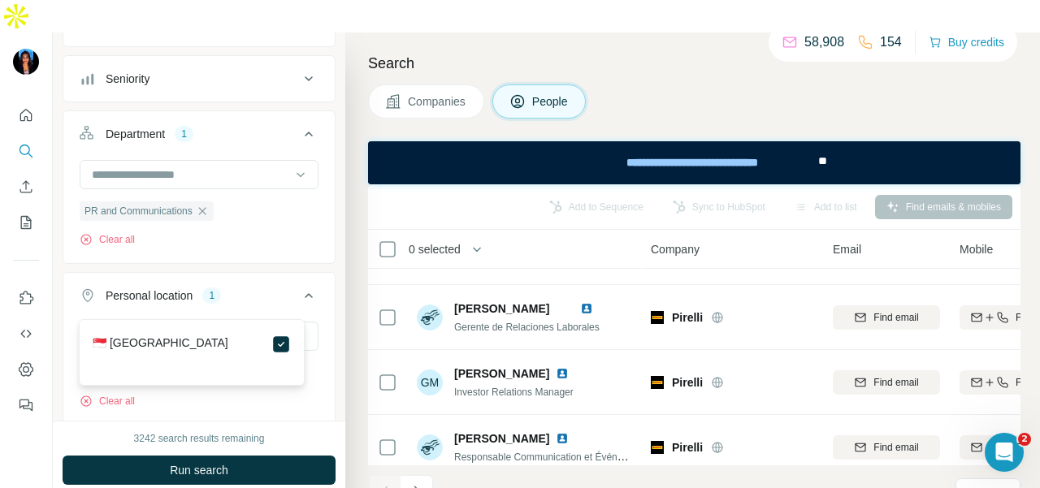
click at [296, 456] on button "Run search" at bounding box center [199, 470] width 273 height 29
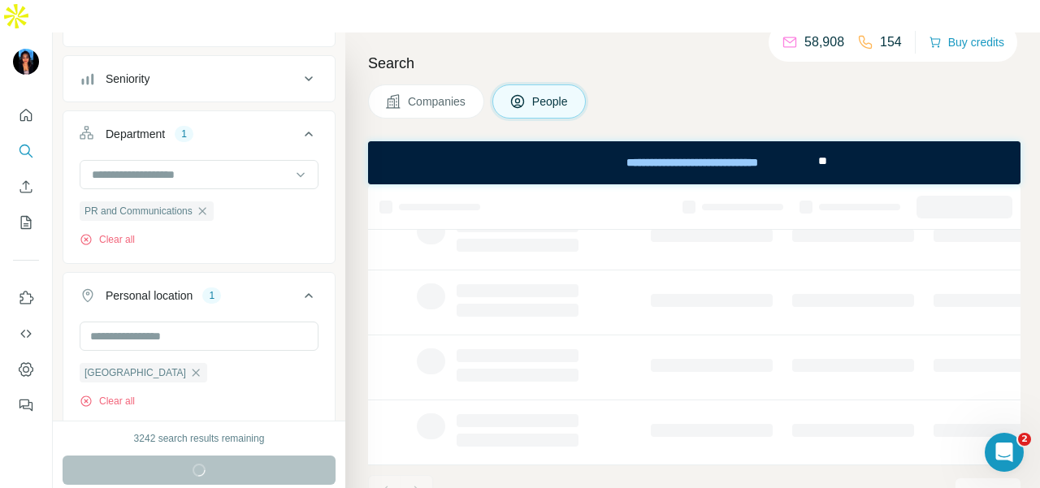
scroll to position [458, 0]
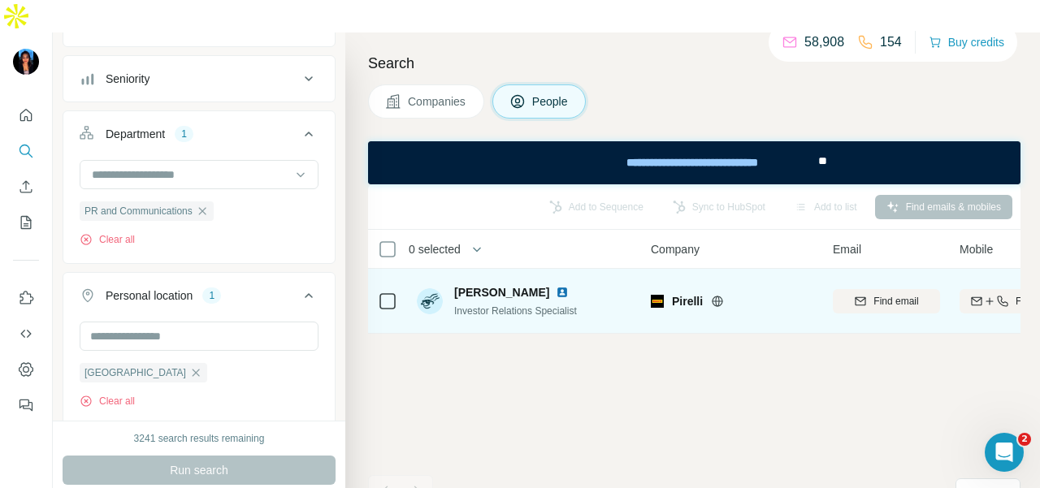
click at [556, 286] on img at bounding box center [562, 292] width 13 height 13
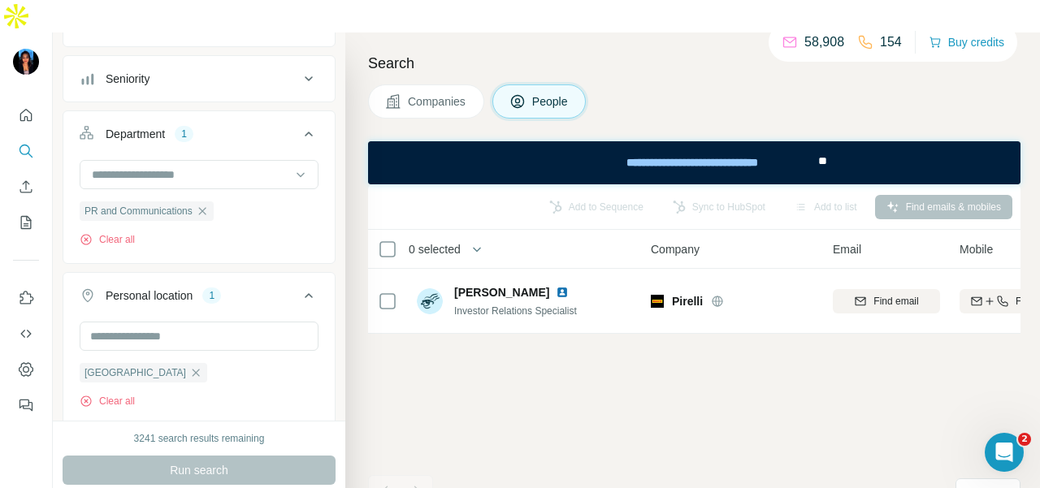
click at [34, 101] on button "Quick start" at bounding box center [26, 115] width 26 height 29
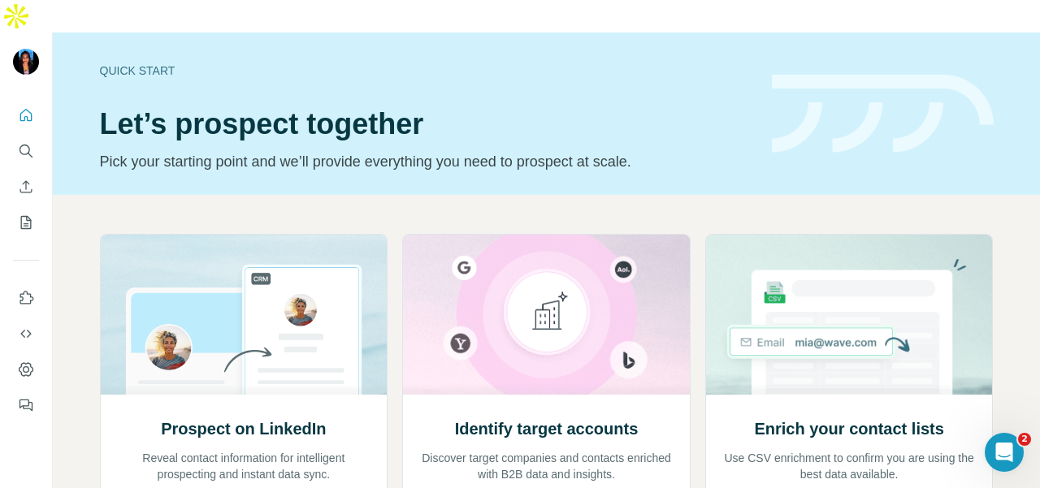
click at [43, 118] on div at bounding box center [26, 255] width 52 height 329
click at [29, 137] on button "Search" at bounding box center [26, 151] width 26 height 29
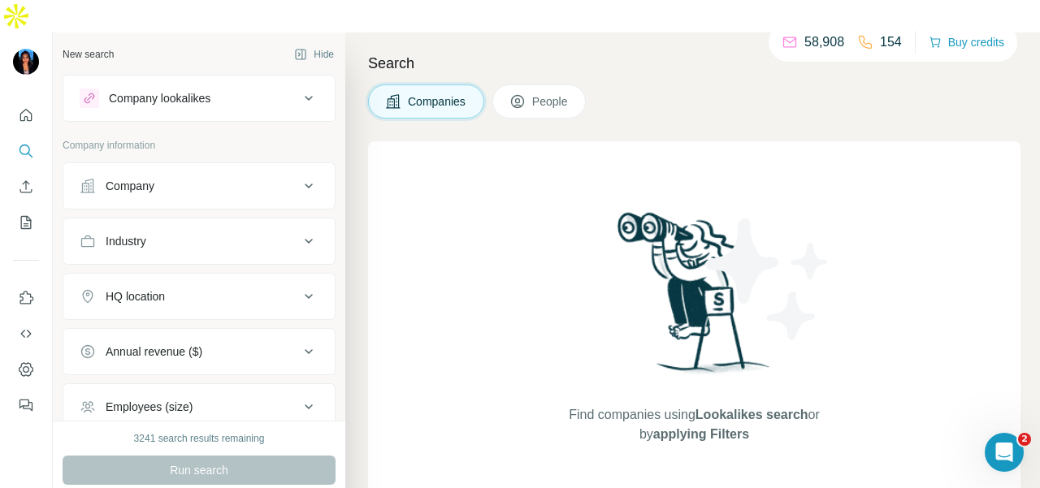
click at [134, 178] on div "Company" at bounding box center [130, 186] width 49 height 16
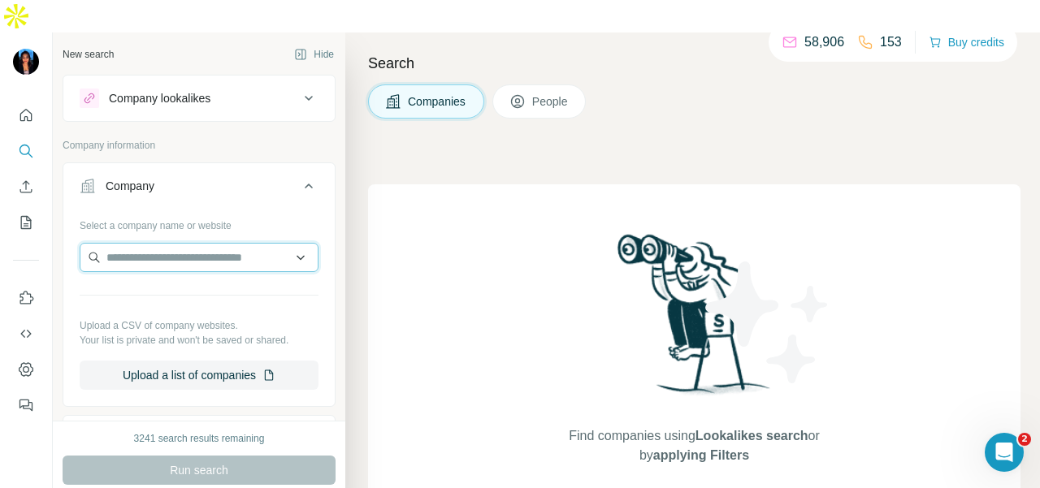
click at [130, 243] on input "text" at bounding box center [199, 257] width 239 height 29
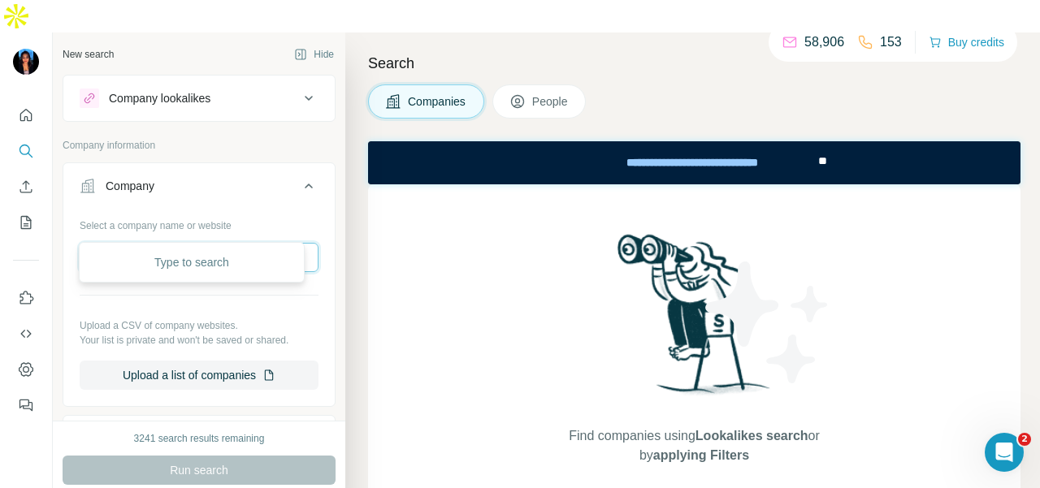
paste input "**********"
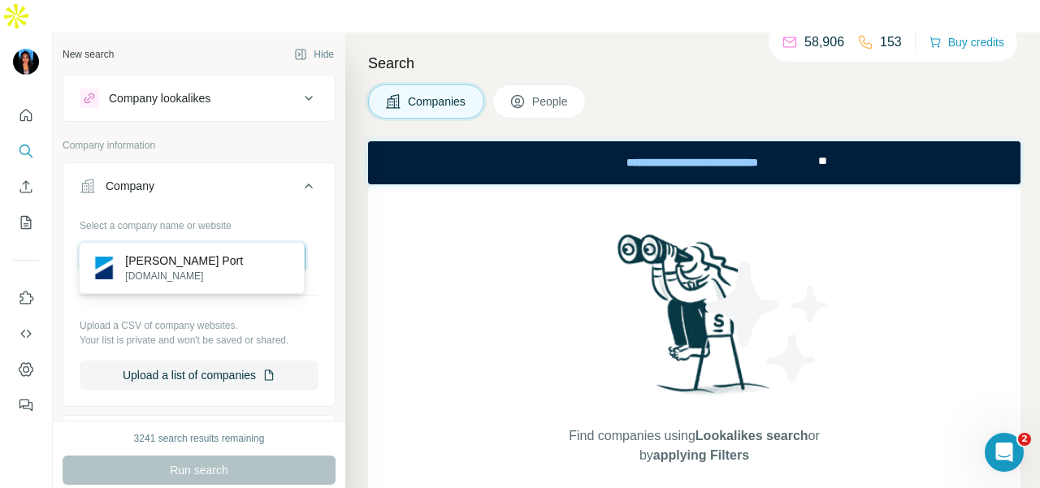
type input "**********"
click at [193, 268] on p "Hutchison Port" at bounding box center [184, 261] width 118 height 16
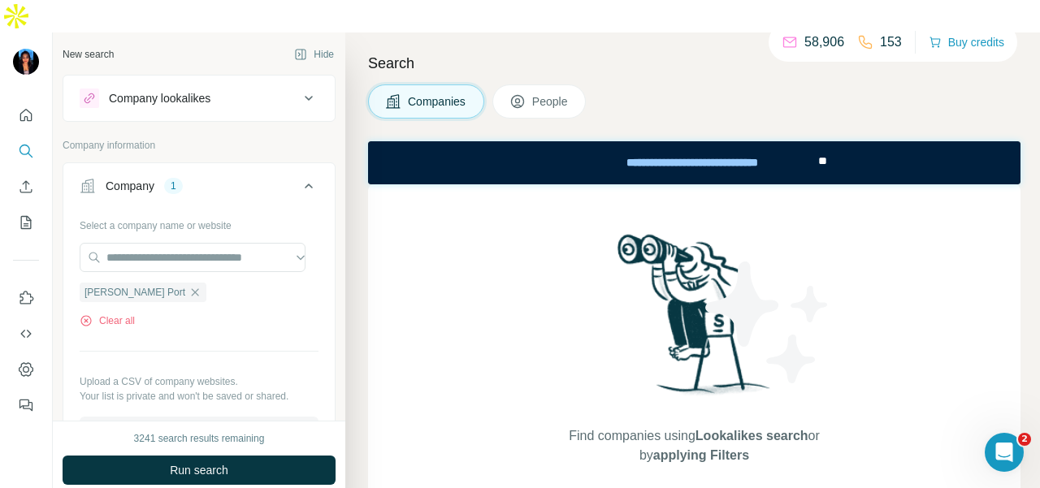
scroll to position [0, 0]
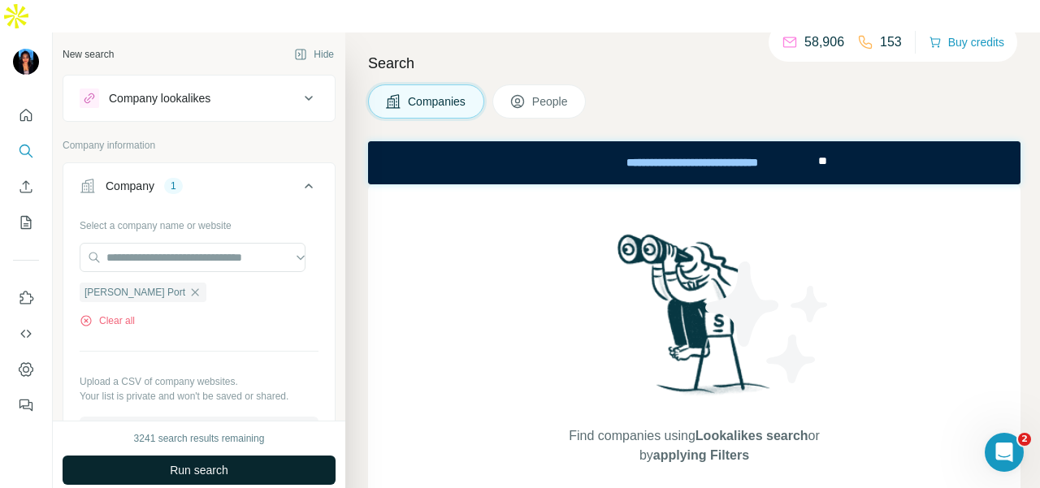
click at [198, 462] on span "Run search" at bounding box center [199, 470] width 59 height 16
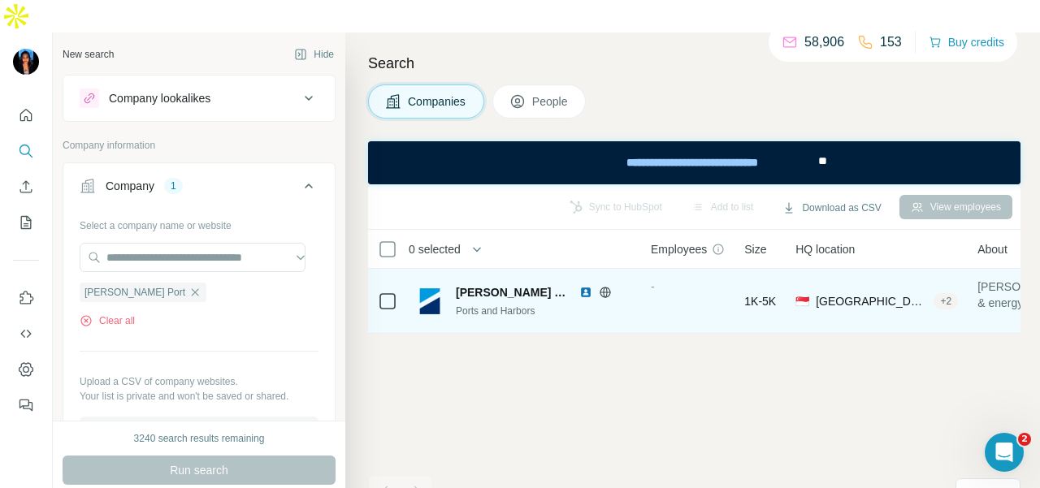
click at [495, 284] on span "Hutchison Port" at bounding box center [513, 292] width 115 height 16
click at [610, 284] on div "Hutchison Port Ports and Harbors" at bounding box center [544, 301] width 176 height 34
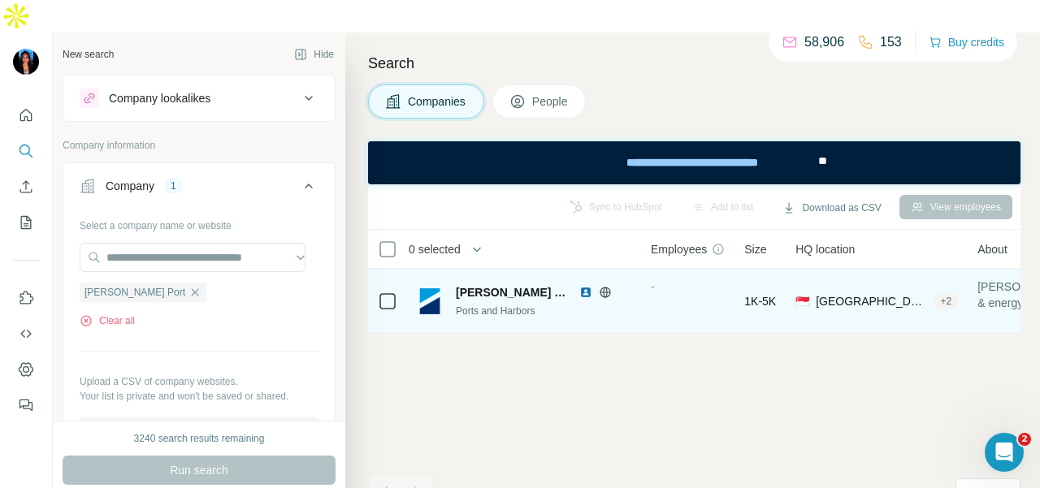
click at [610, 284] on div "Hutchison Port Ports and Harbors" at bounding box center [544, 301] width 176 height 34
drag, startPoint x: 610, startPoint y: 267, endPoint x: 600, endPoint y: 266, distance: 10.7
click at [607, 284] on div "Hutchison Port Ports and Harbors" at bounding box center [544, 301] width 176 height 34
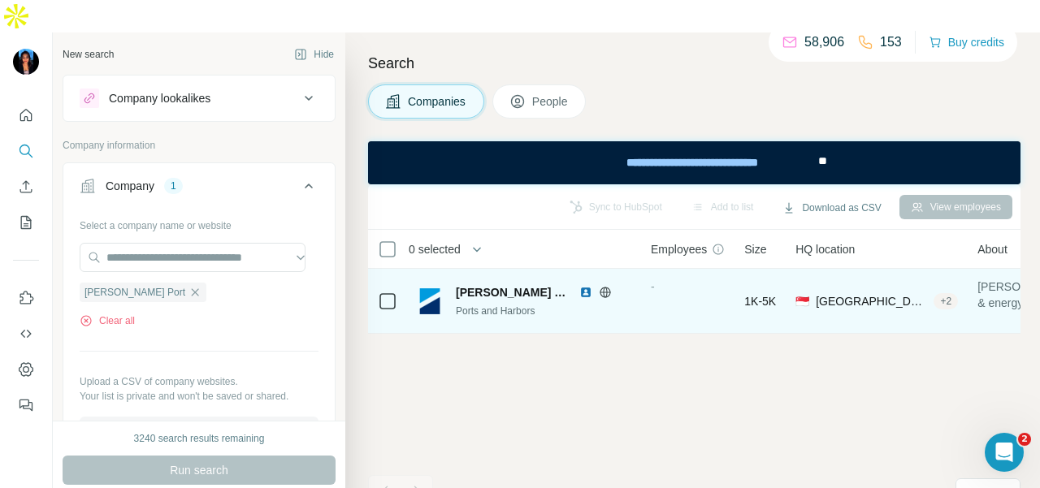
click at [579, 286] on img at bounding box center [585, 292] width 13 height 13
